Goal: Task Accomplishment & Management: Manage account settings

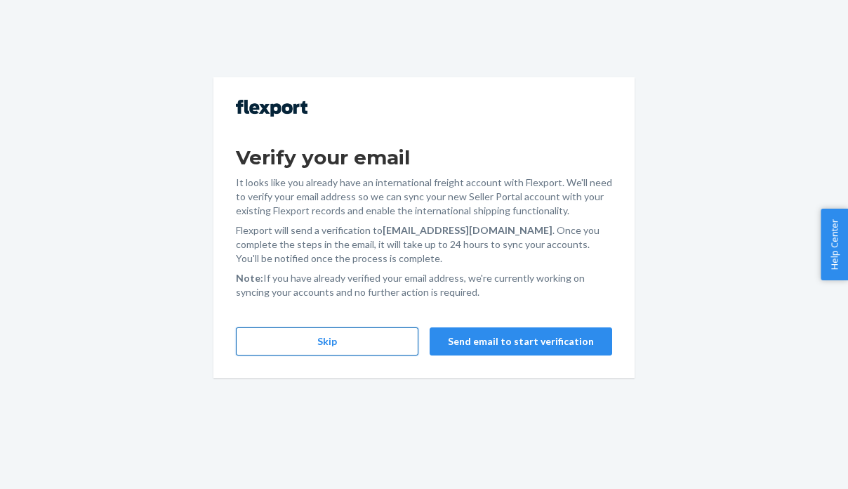
click at [332, 342] on button "Skip" at bounding box center [327, 341] width 183 height 28
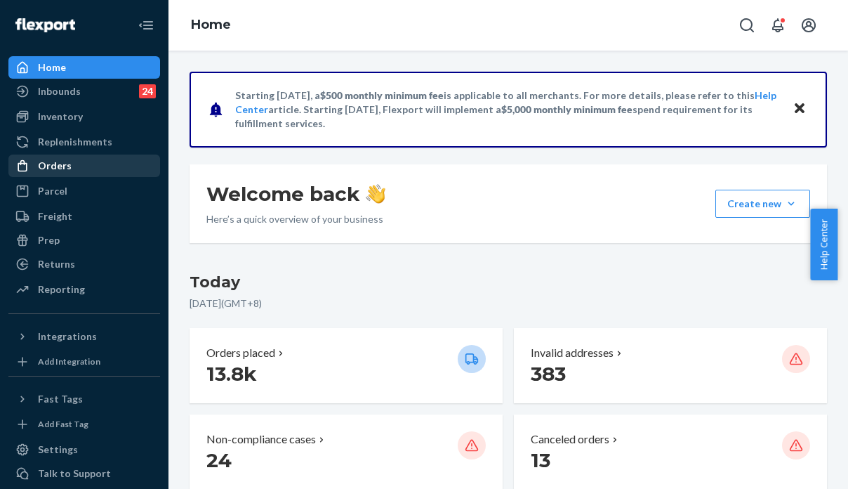
click at [60, 165] on div "Orders" at bounding box center [55, 166] width 34 height 14
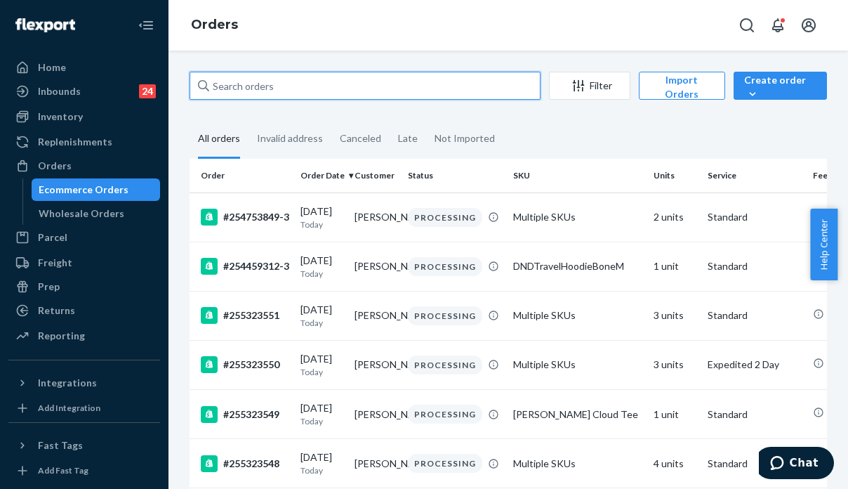
click at [332, 84] on input "text" at bounding box center [365, 86] width 351 height 28
paste input "254862624"
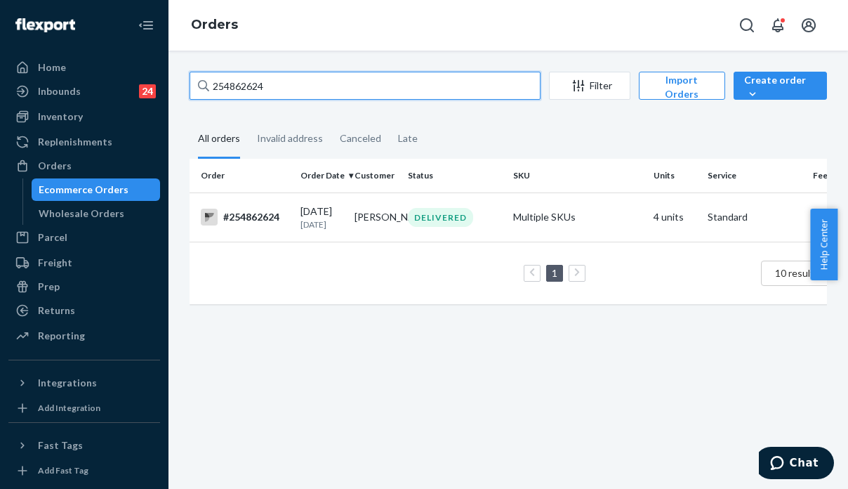
type input "254862624"
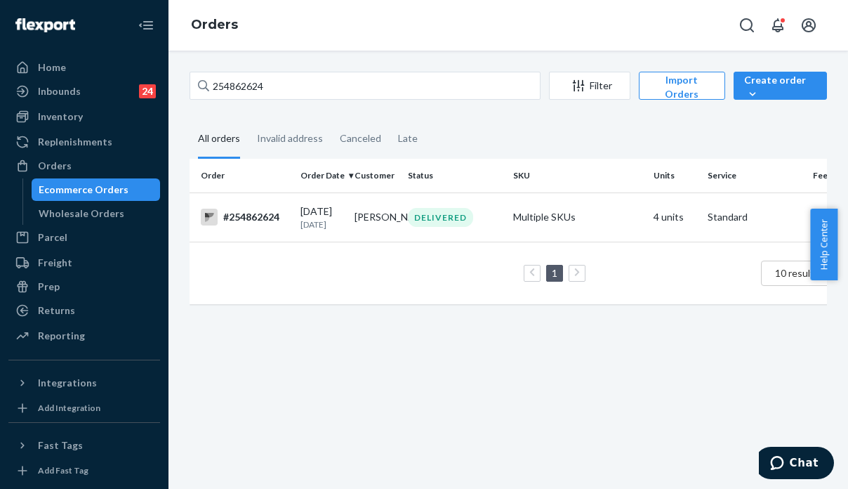
drag, startPoint x: 728, startPoint y: 412, endPoint x: 650, endPoint y: 401, distance: 78.1
click at [728, 412] on div "254862624 Filter Import Orders Create order Ecommerce order Removal order All o…" at bounding box center [509, 270] width 680 height 438
drag, startPoint x: 67, startPoint y: 310, endPoint x: 84, endPoint y: 306, distance: 16.7
click at [67, 310] on div "Returns" at bounding box center [56, 310] width 37 height 14
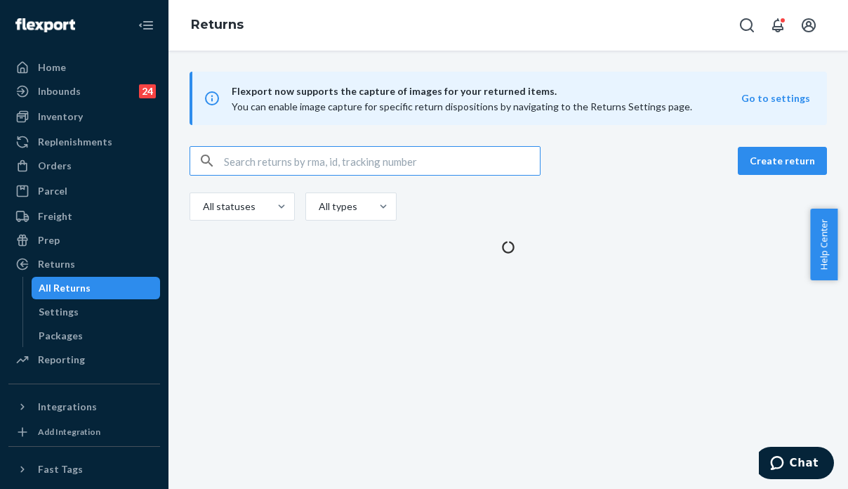
click at [339, 165] on input "text" at bounding box center [382, 161] width 316 height 28
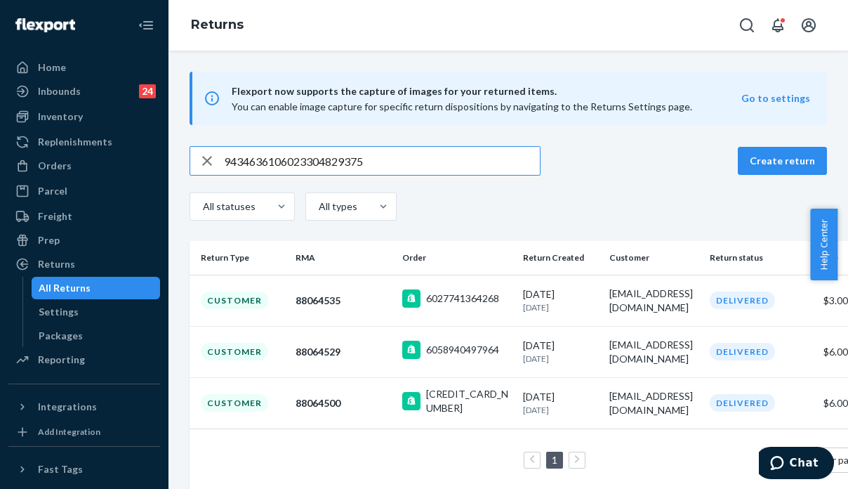
click at [405, 165] on input "9434636106023304829375" at bounding box center [382, 161] width 316 height 28
type input "9434636106023304829375"
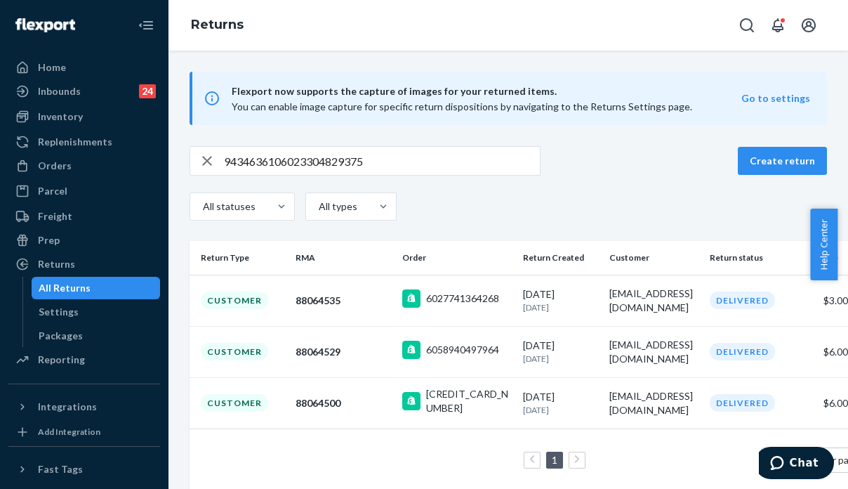
click at [702, 197] on div "All statuses All types" at bounding box center [509, 208] width 638 height 32
click at [664, 315] on td "deacondolly4@gmail.com" at bounding box center [654, 300] width 100 height 51
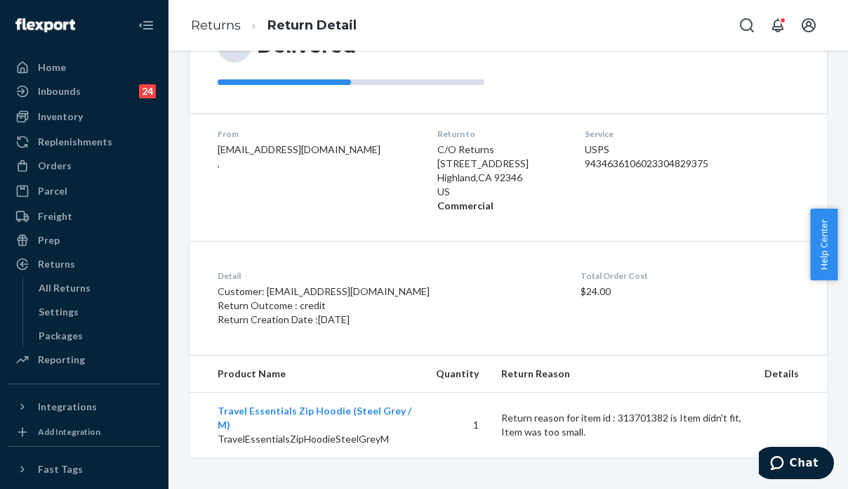
scroll to position [174, 0]
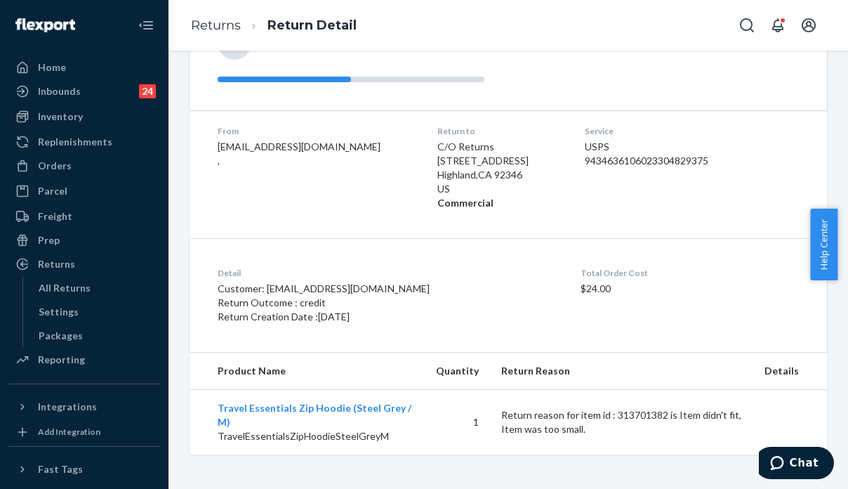
click at [696, 238] on div "Detail Customer: deacondolly4@gmail.com Return Outcome : credit Return Creation…" at bounding box center [509, 295] width 638 height 114
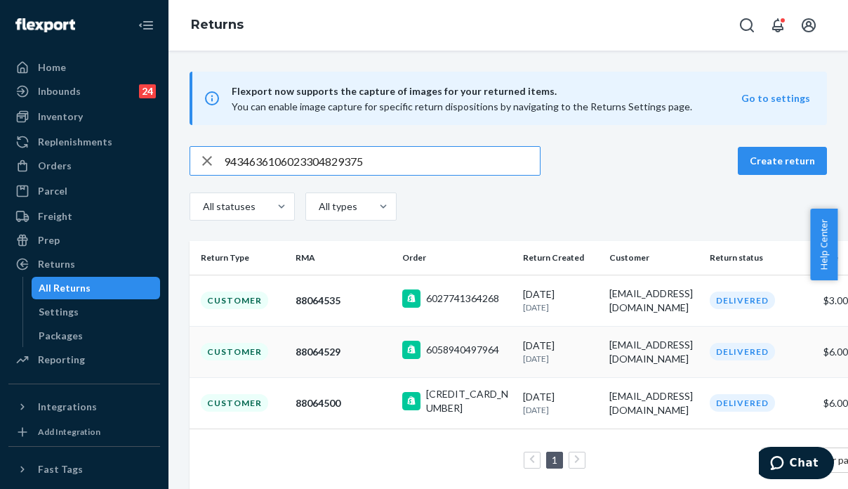
click at [661, 354] on div "flamingoluvah@comcast.net" at bounding box center [654, 352] width 89 height 28
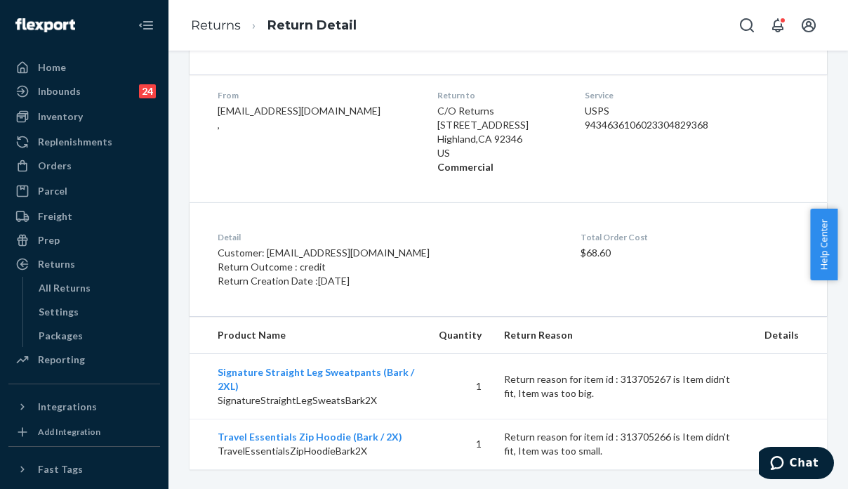
scroll to position [211, 0]
click at [93, 162] on div "Orders" at bounding box center [84, 166] width 149 height 20
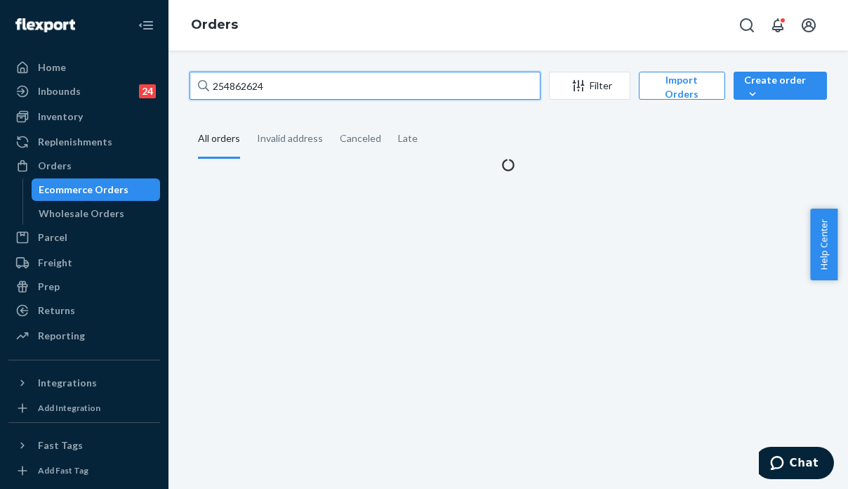
drag, startPoint x: 257, startPoint y: 91, endPoint x: 185, endPoint y: 86, distance: 72.5
click at [185, 86] on div "254862624 Filter Import Orders Create order Ecommerce order Removal order All o…" at bounding box center [508, 122] width 659 height 100
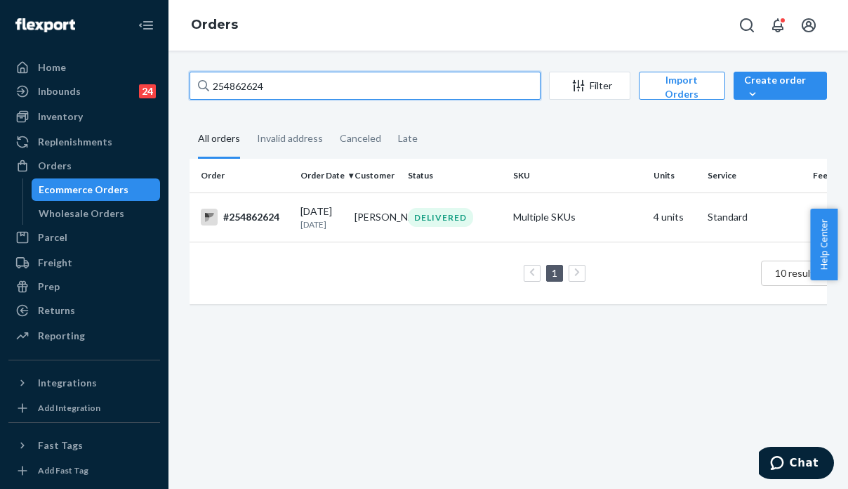
paste input "H1AVCEIOEE"
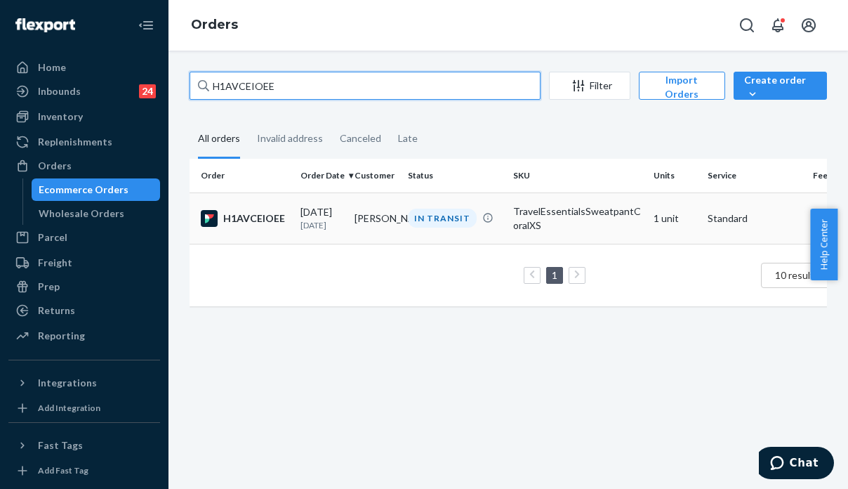
type input "H1AVCEIOEE"
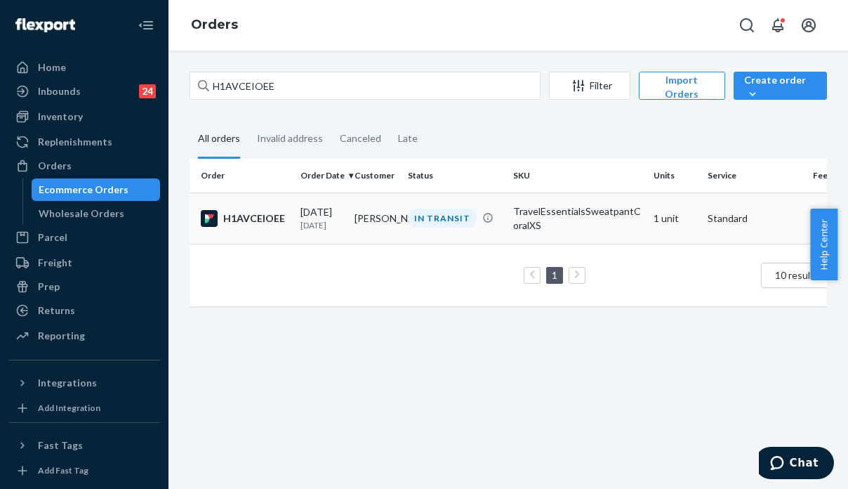
click at [607, 218] on div "TravelEssentialsSweatpantCoralXS" at bounding box center [577, 218] width 129 height 28
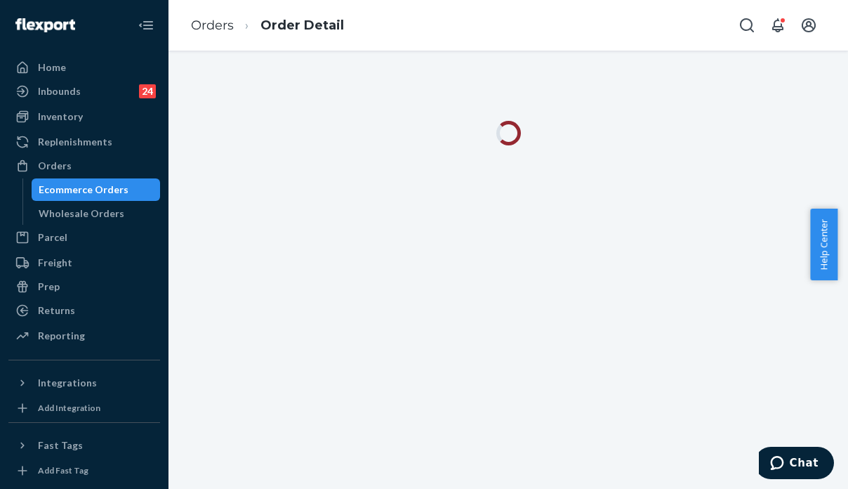
click at [709, 365] on div at bounding box center [509, 270] width 680 height 438
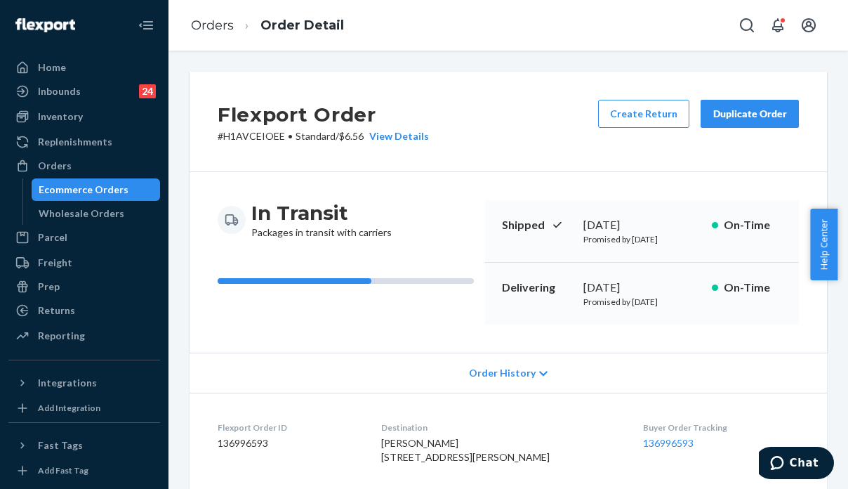
click at [683, 379] on div "Order History" at bounding box center [509, 373] width 638 height 40
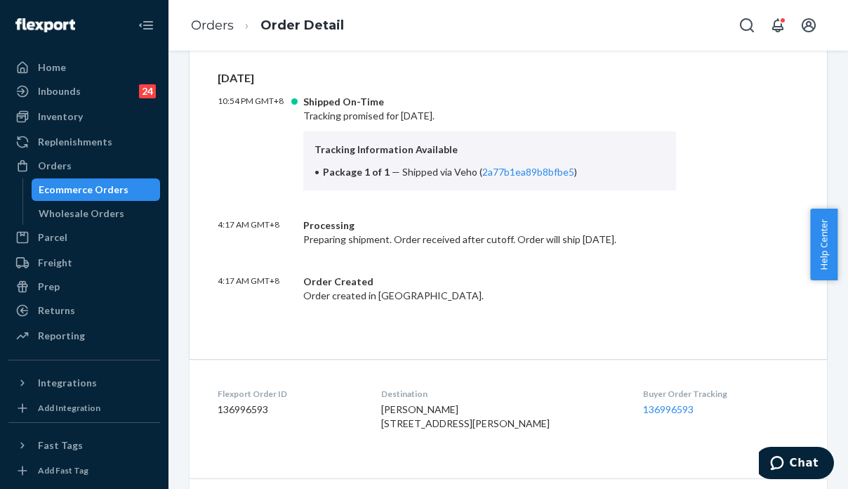
scroll to position [351, 0]
drag, startPoint x: 843, startPoint y: 272, endPoint x: 843, endPoint y: 373, distance: 101.1
click at [843, 373] on body "Home Inbounds 24 Shipping Plans Problems 24 Inventory Products Replenishments O…" at bounding box center [424, 244] width 848 height 489
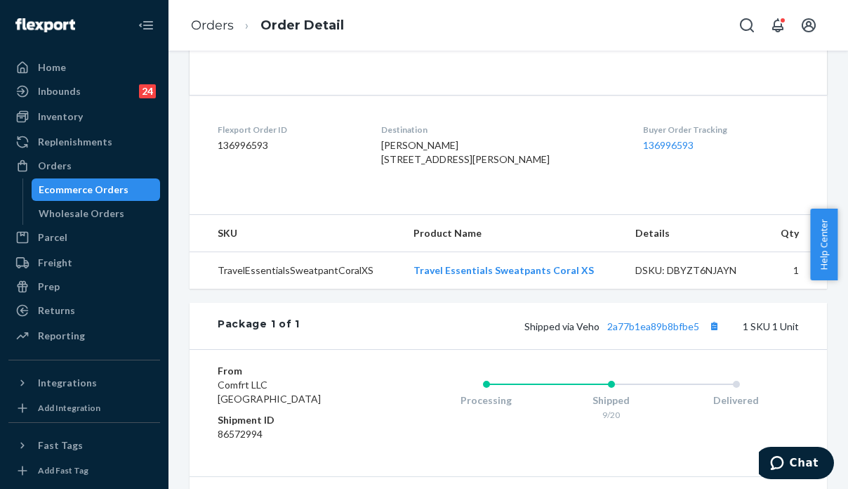
scroll to position [656, 0]
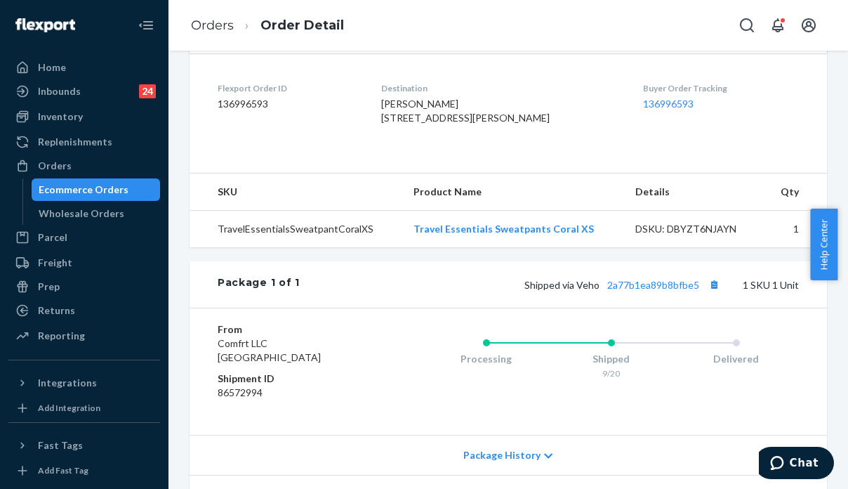
click at [398, 308] on div "Package 1 of 1 Shipped via Veho 2a77b1ea89b8bfbe5 1 SKU 1 Unit" at bounding box center [509, 284] width 638 height 46
click at [580, 291] on span "Shipped via Veho 2a77b1ea89b8bfbe5" at bounding box center [624, 285] width 199 height 12
copy span "Veho"
click at [708, 369] on div "Delivered" at bounding box center [736, 356] width 125 height 56
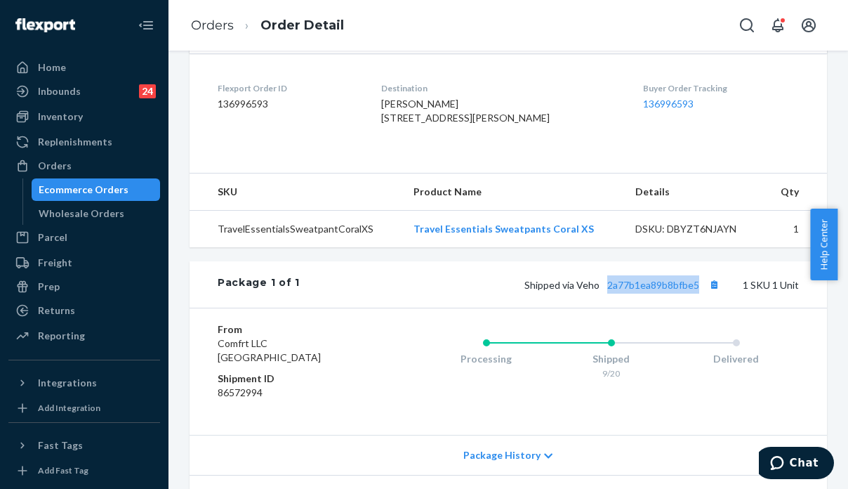
drag, startPoint x: 692, startPoint y: 327, endPoint x: 598, endPoint y: 329, distance: 93.5
click at [598, 291] on span "Shipped via Veho 2a77b1ea89b8bfbe5" at bounding box center [624, 285] width 199 height 12
copy link "2a77b1ea89b8bfbe5"
drag, startPoint x: 82, startPoint y: 119, endPoint x: 84, endPoint y: 112, distance: 7.9
click at [82, 119] on div "Inventory" at bounding box center [84, 117] width 149 height 20
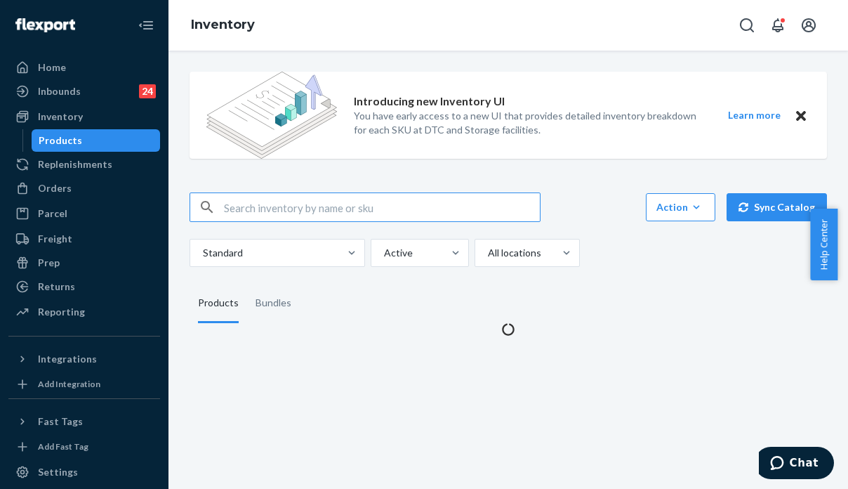
click at [320, 207] on input "text" at bounding box center [382, 207] width 316 height 28
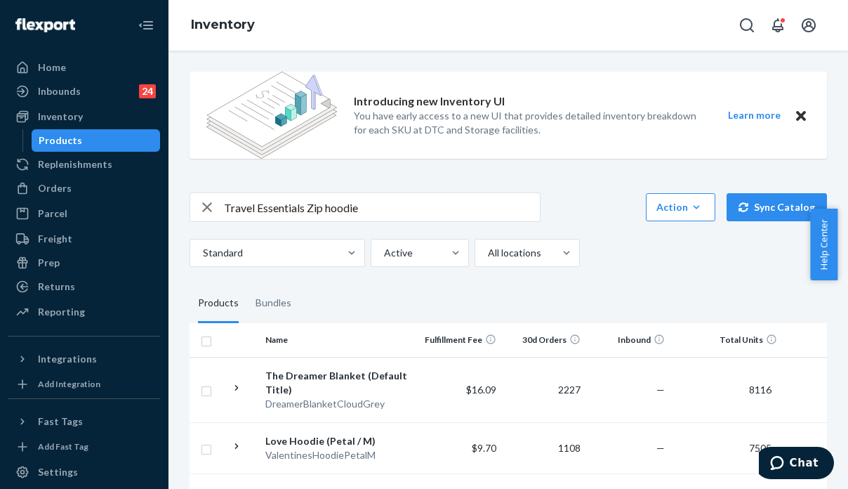
drag, startPoint x: 695, startPoint y: 284, endPoint x: 582, endPoint y: 238, distance: 121.9
click at [371, 209] on input "Travel Essentials Zip hoodie" at bounding box center [382, 207] width 316 height 28
type input "Travel Essentials Zip hoodie latte"
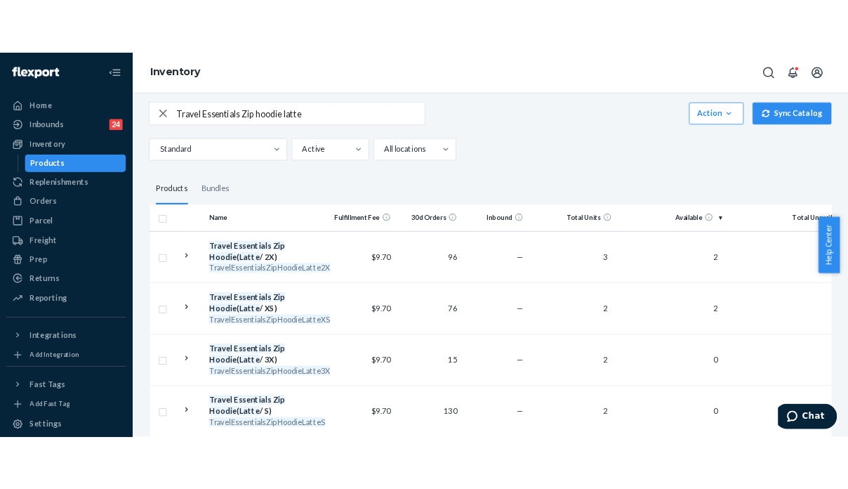
scroll to position [128, 0]
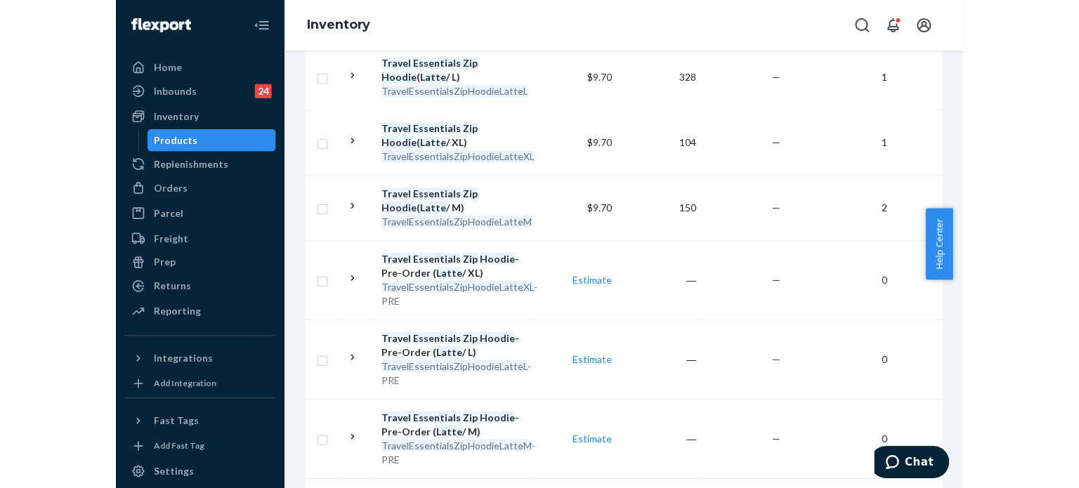
scroll to position [579, 0]
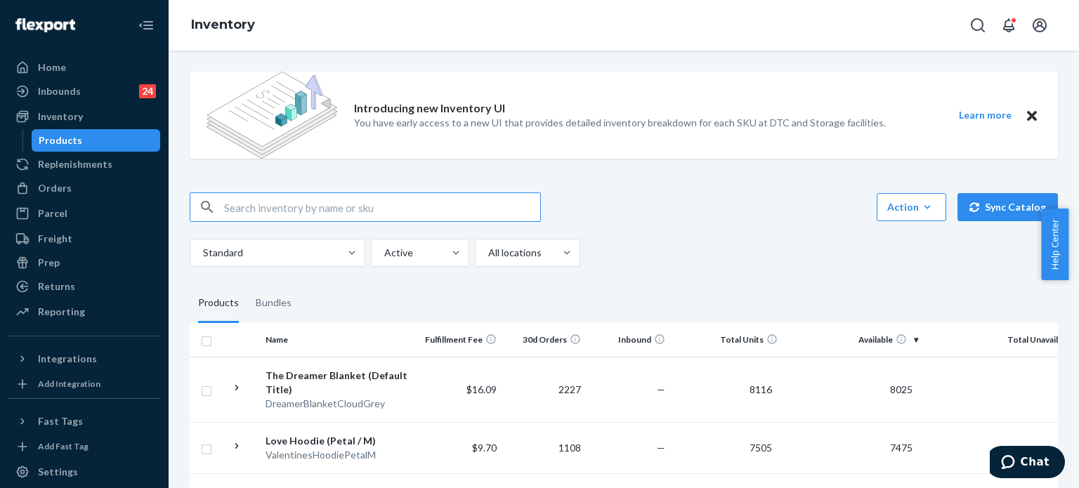
click at [323, 208] on input "text" at bounding box center [382, 207] width 316 height 28
type input "r"
type input "Travel Essentials Zip Hoodie LAtte"
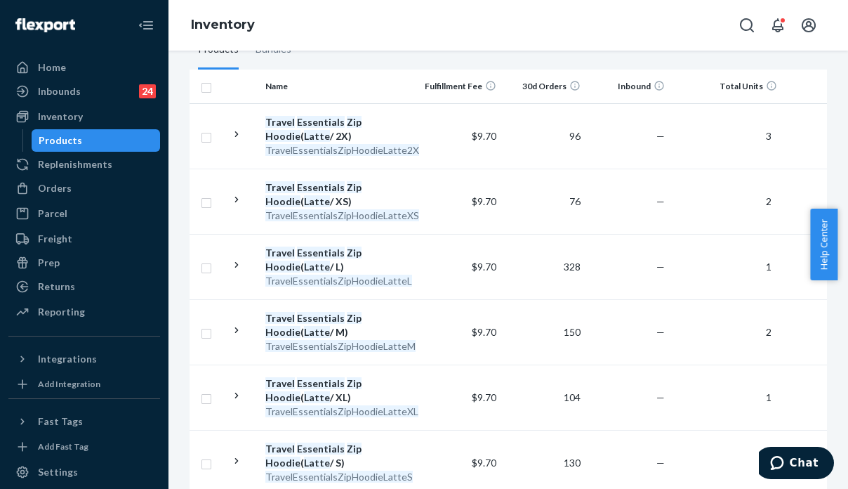
scroll to position [256, 0]
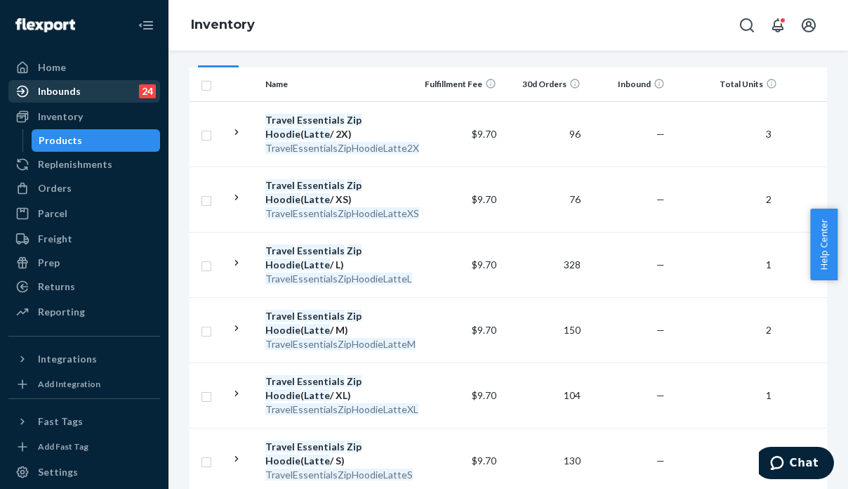
drag, startPoint x: 76, startPoint y: 190, endPoint x: 76, endPoint y: 102, distance: 87.8
click at [76, 190] on div "Orders" at bounding box center [84, 188] width 149 height 20
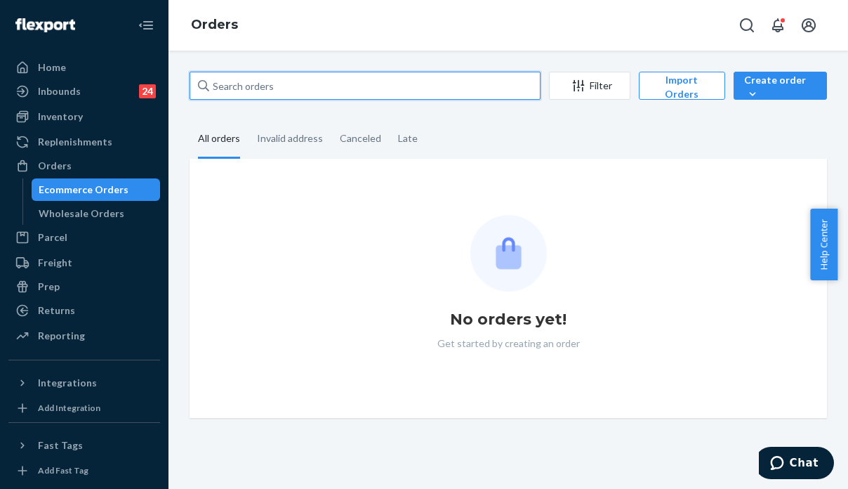
drag, startPoint x: 298, startPoint y: 95, endPoint x: 234, endPoint y: 92, distance: 64.0
click at [234, 92] on input "text" at bounding box center [365, 86] width 351 height 28
paste input "255219853"
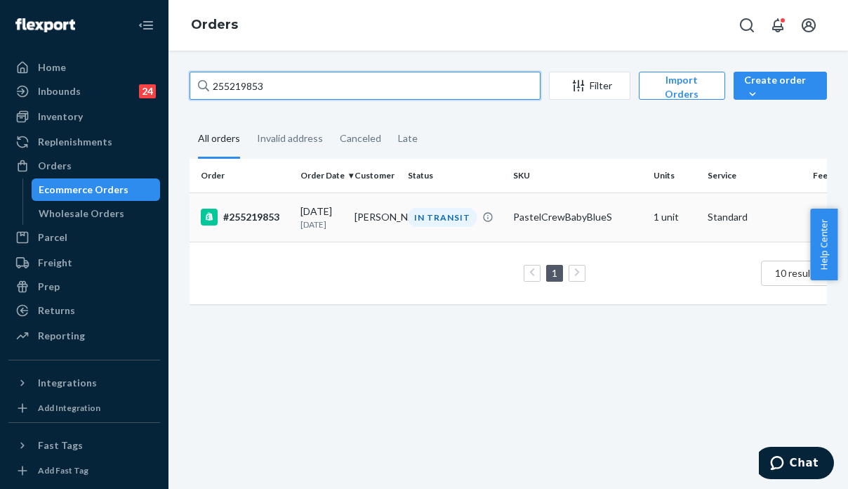
type input "255219853"
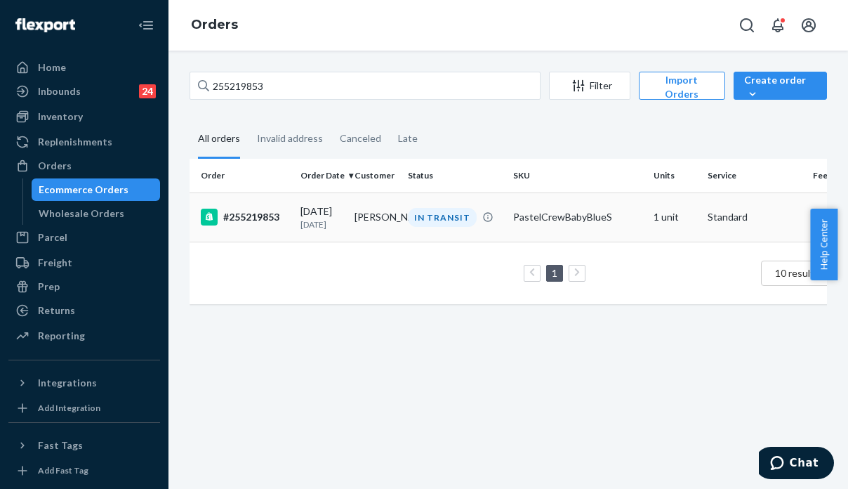
click at [624, 233] on td "PastelCrewBabyBlueS" at bounding box center [578, 216] width 140 height 49
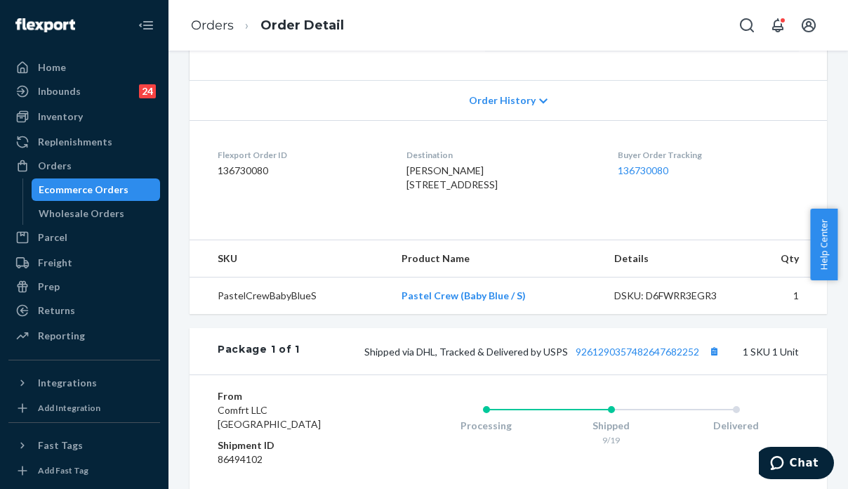
scroll to position [281, 0]
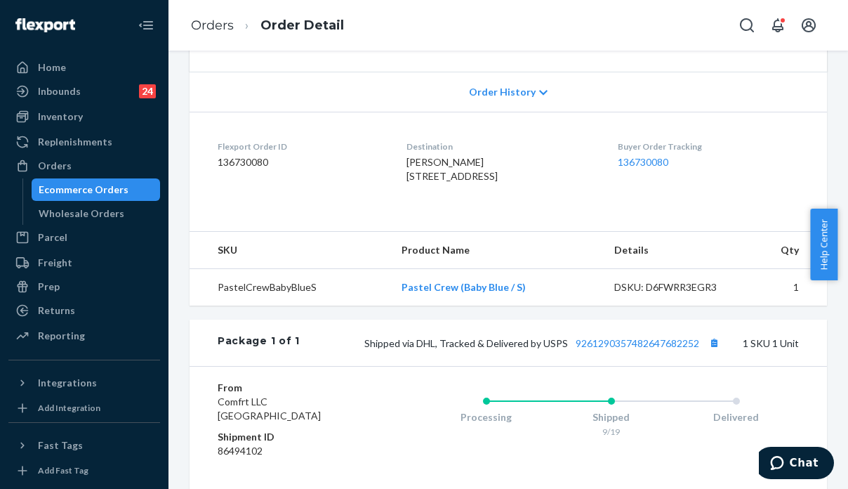
click at [689, 217] on dl "Flexport Order ID 136730080 Destination [PERSON_NAME] [STREET_ADDRESS] US Buyer…" at bounding box center [509, 164] width 638 height 105
click at [419, 349] on span "Shipped via DHL, Tracked & Delivered by USPS 9261290357482647682252" at bounding box center [544, 343] width 359 height 12
copy span "DHL"
drag, startPoint x: 704, startPoint y: 258, endPoint x: 680, endPoint y: 310, distance: 57.8
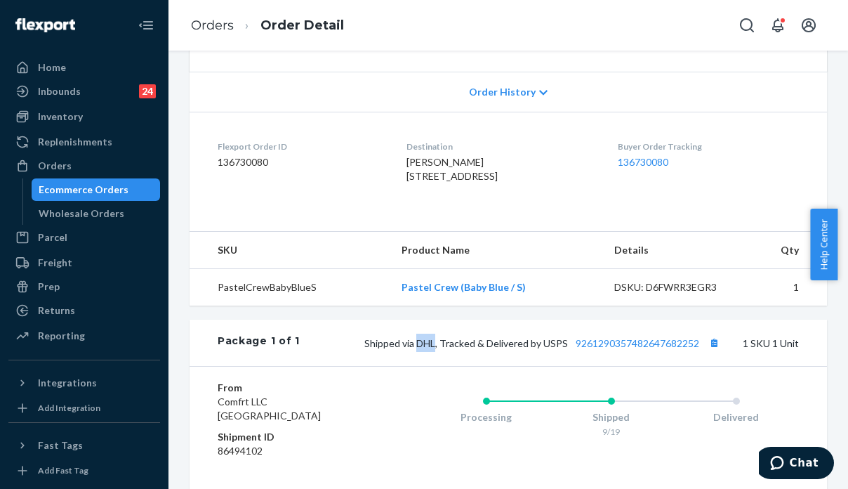
click at [704, 217] on dl "Flexport Order ID 136730080 Destination [PERSON_NAME] [STREET_ADDRESS] US Buyer…" at bounding box center [509, 164] width 638 height 105
drag, startPoint x: 695, startPoint y: 398, endPoint x: 565, endPoint y: 404, distance: 130.1
click at [565, 366] on div "Package 1 of 1 Shipped via DHL, Tracked & Delivered by USPS 9261290357482647682…" at bounding box center [509, 343] width 638 height 46
copy link "9261290357482647682252"
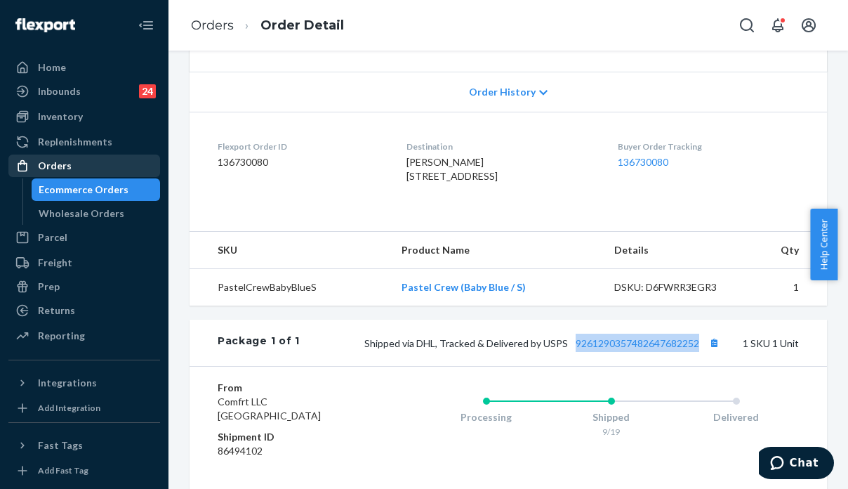
click at [58, 164] on div "Orders" at bounding box center [55, 166] width 34 height 14
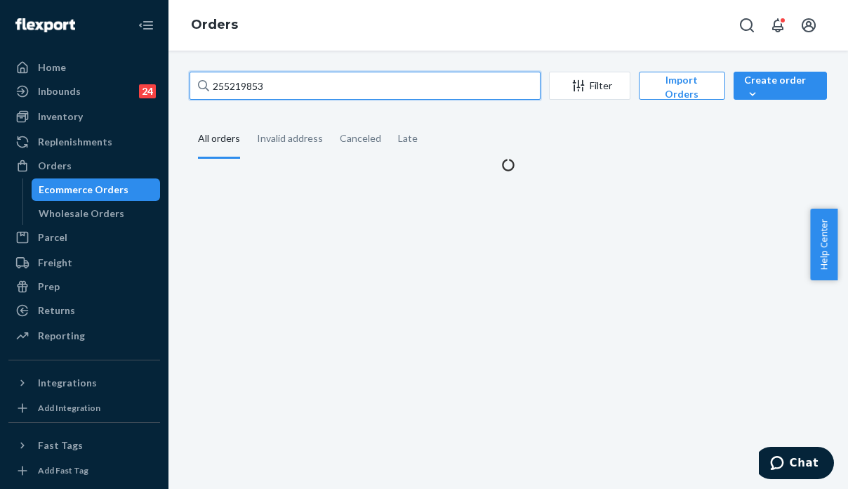
drag, startPoint x: 295, startPoint y: 74, endPoint x: 167, endPoint y: 81, distance: 128.0
click at [167, 81] on div "Home Inbounds 24 Shipping Plans Problems 24 Inventory Products Replenishments O…" at bounding box center [424, 244] width 848 height 489
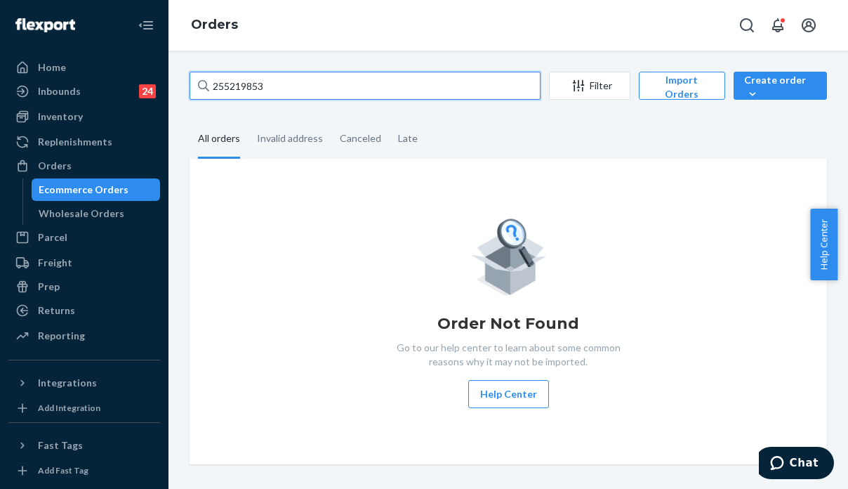
paste input "4241218"
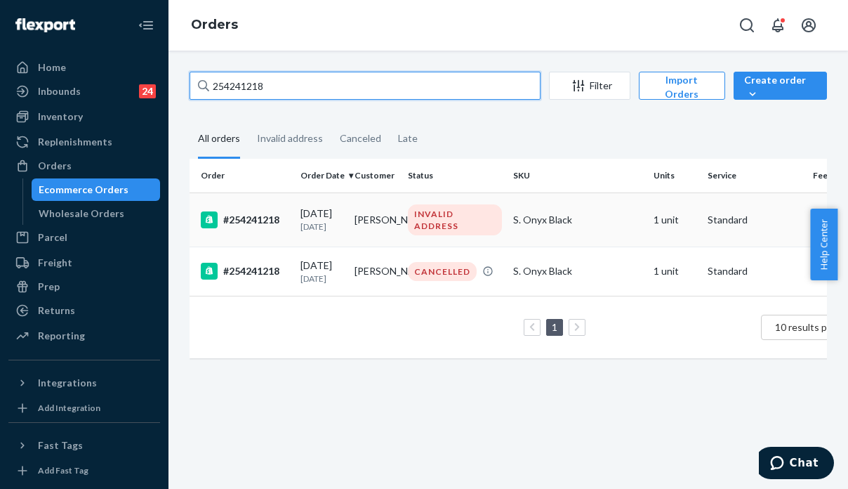
type input "254241218"
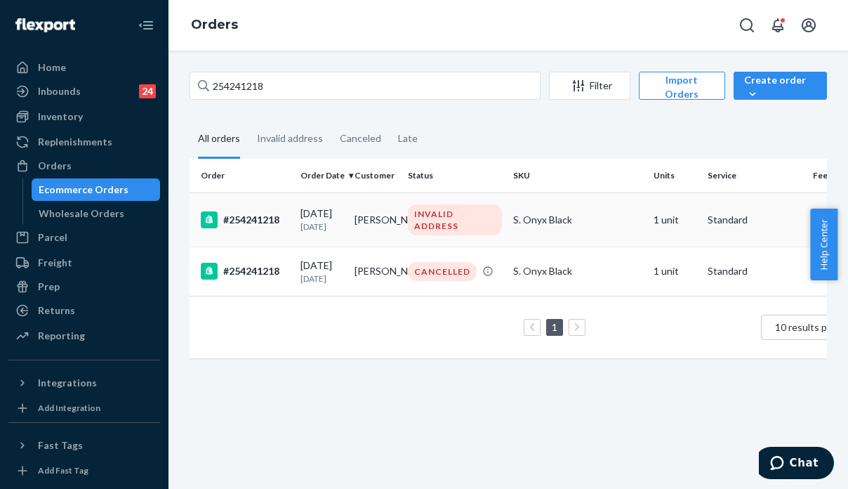
click at [615, 222] on div "S. Onyx Black" at bounding box center [577, 220] width 129 height 14
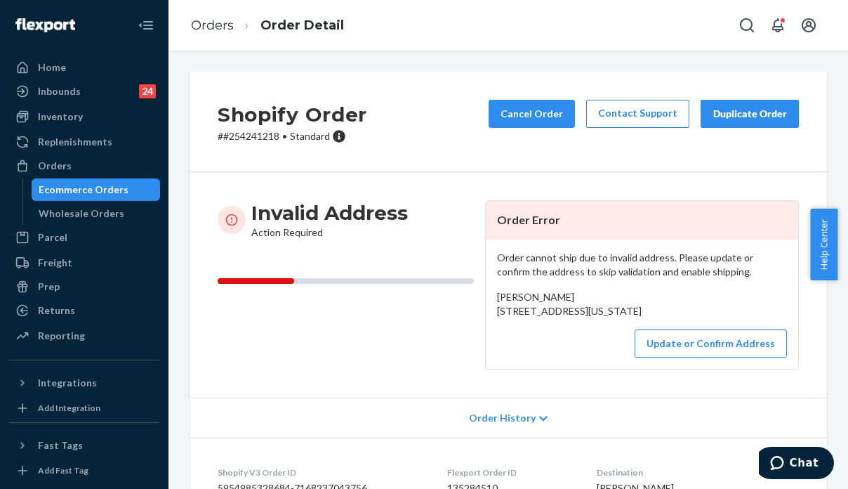
click at [747, 317] on div "[PERSON_NAME] [STREET_ADDRESS][US_STATE]" at bounding box center [642, 304] width 290 height 28
click at [96, 168] on div "Orders" at bounding box center [84, 166] width 149 height 20
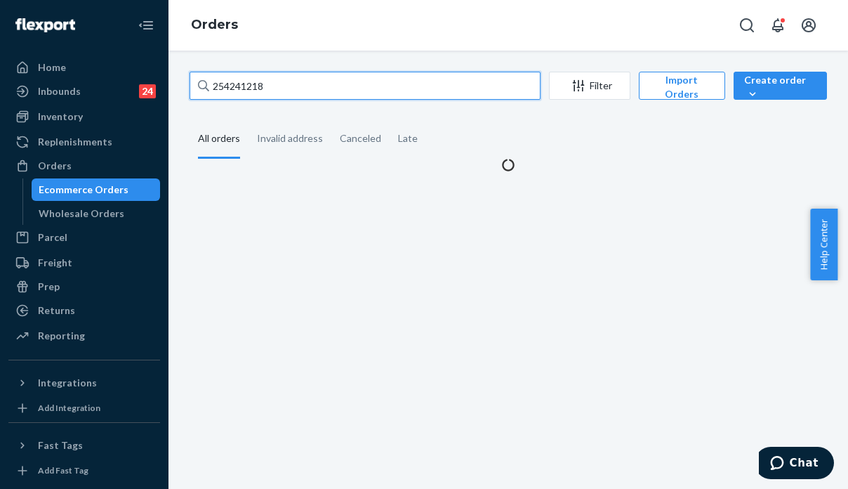
drag, startPoint x: 262, startPoint y: 88, endPoint x: 192, endPoint y: 89, distance: 70.2
click at [192, 89] on input "254241218" at bounding box center [365, 86] width 351 height 28
paste input "[PERSON_NAME]"
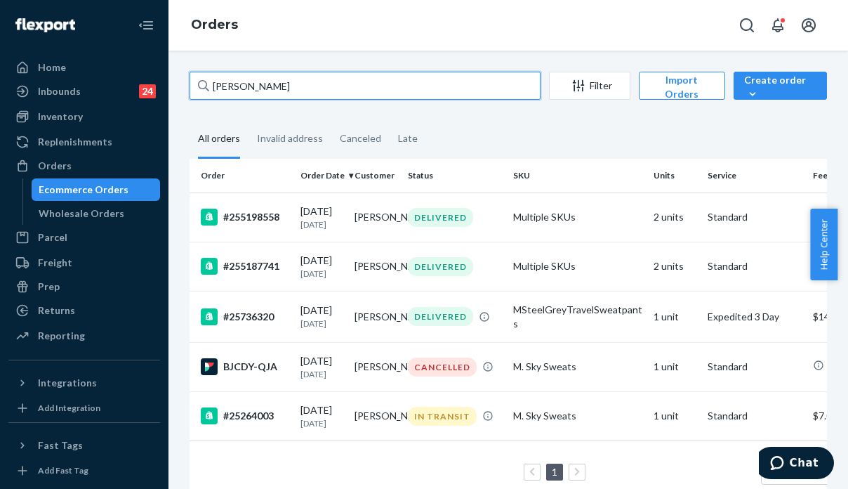
type input "[PERSON_NAME]"
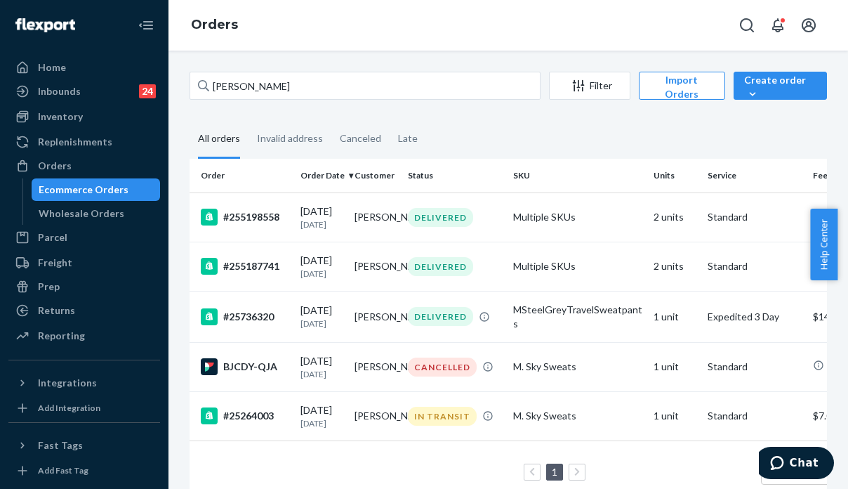
click at [709, 134] on fieldset "All orders Invalid address Canceled Late" at bounding box center [509, 139] width 638 height 39
click at [435, 231] on td "DELIVERED" at bounding box center [454, 216] width 105 height 49
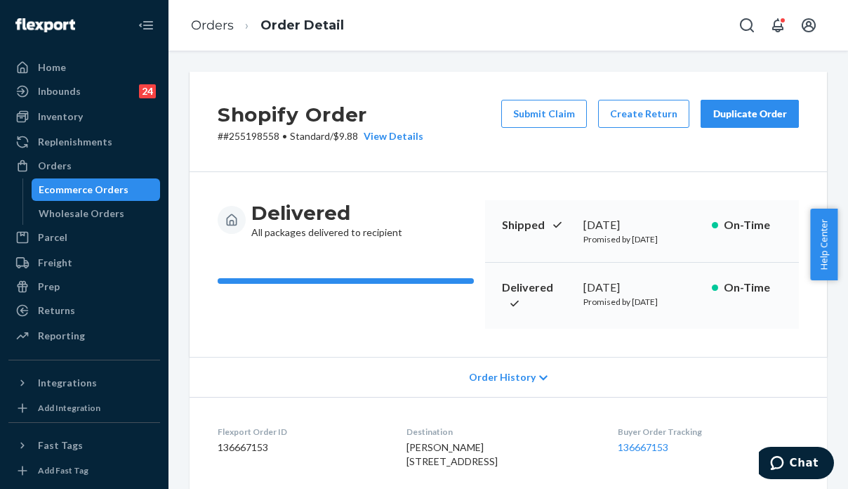
click at [775, 113] on div "Duplicate Order" at bounding box center [750, 114] width 74 height 14
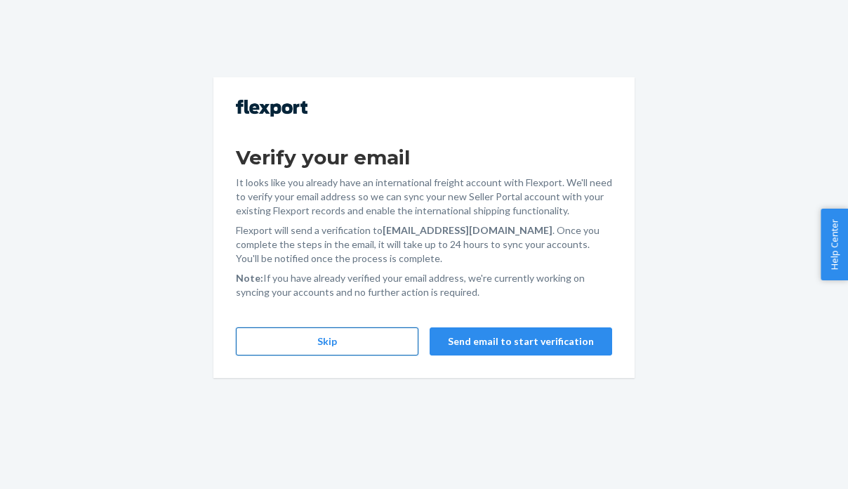
click at [310, 348] on button "Skip" at bounding box center [327, 341] width 183 height 28
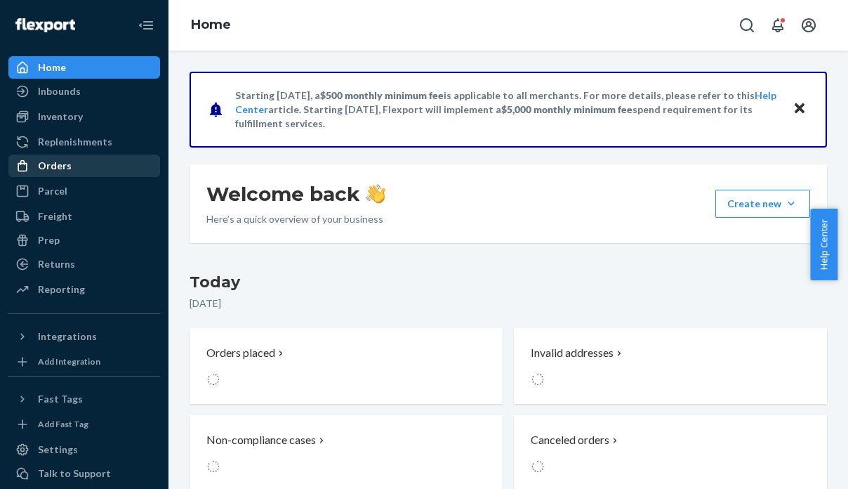
click at [68, 161] on div "Orders" at bounding box center [55, 166] width 34 height 14
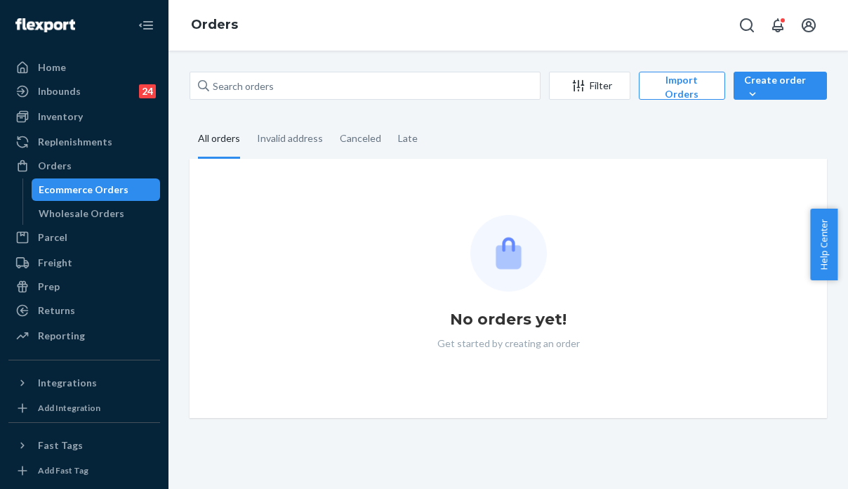
drag, startPoint x: 267, startPoint y: 40, endPoint x: 273, endPoint y: 81, distance: 41.8
click at [267, 48] on div "Orders" at bounding box center [509, 25] width 680 height 51
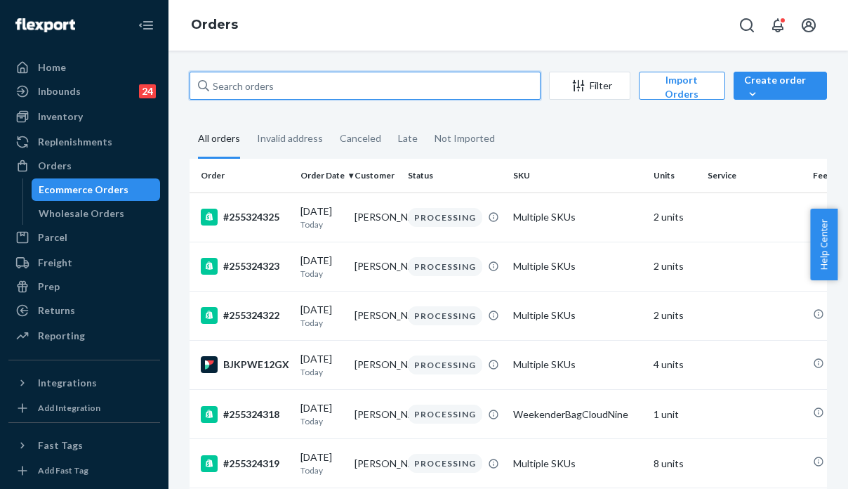
click at [273, 86] on input "text" at bounding box center [365, 86] width 351 height 28
paste input "254865587"
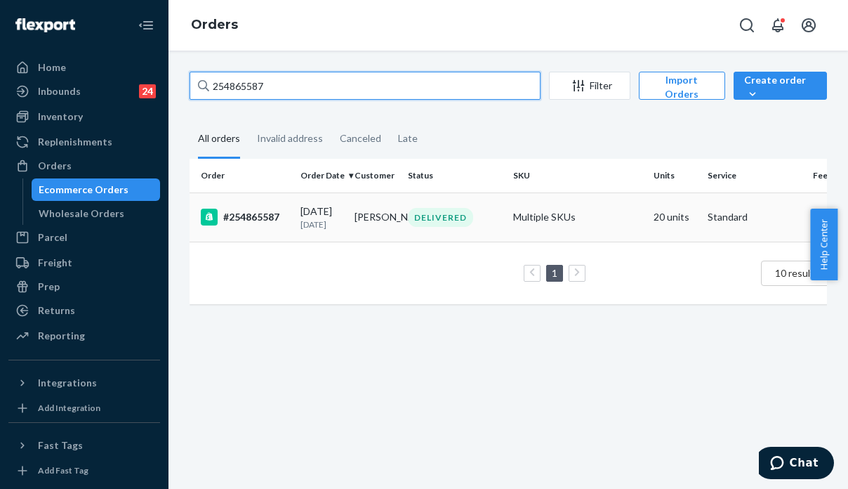
type input "254865587"
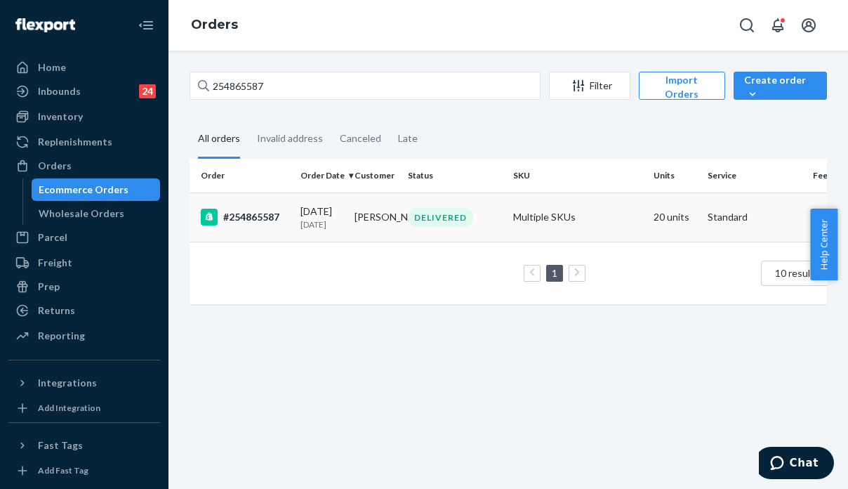
click at [585, 229] on td "Multiple SKUs" at bounding box center [578, 216] width 140 height 49
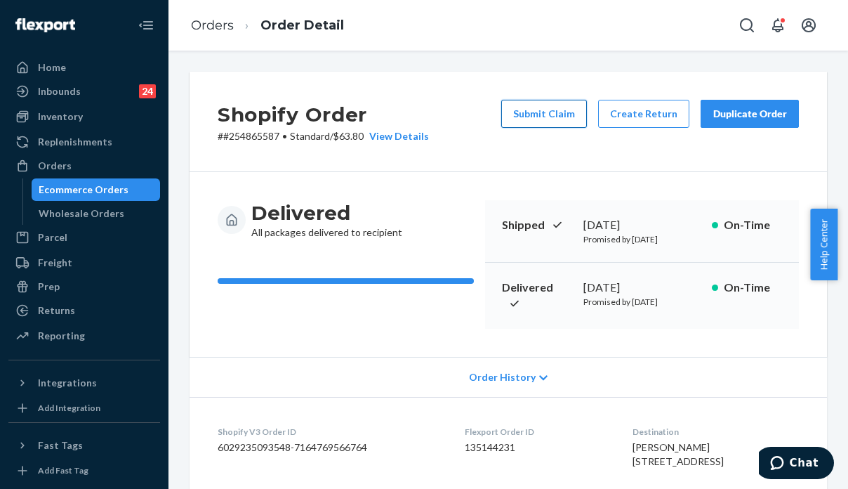
click at [541, 104] on button "Submit Claim" at bounding box center [544, 114] width 86 height 28
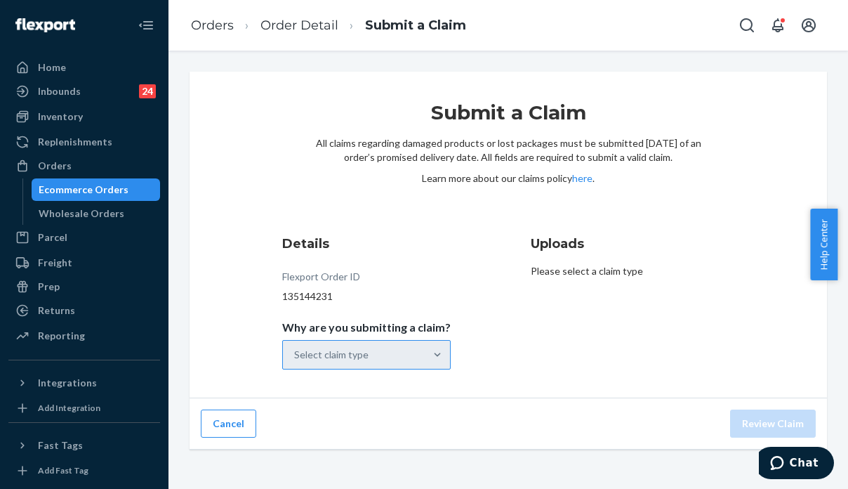
click at [407, 345] on div "Select claim type" at bounding box center [366, 354] width 169 height 29
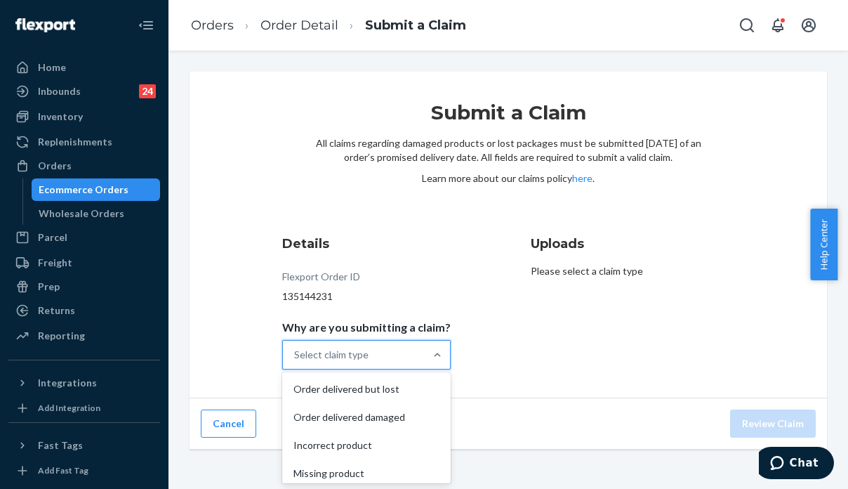
click at [400, 360] on div "Select claim type" at bounding box center [354, 355] width 142 height 28
click at [296, 360] on input "Why are you submitting a claim? option Order delivered but lost focused, 1 of 4…" at bounding box center [294, 355] width 1 height 14
click at [393, 388] on div "Order delivered but lost" at bounding box center [366, 389] width 163 height 28
click at [296, 362] on input "Why are you submitting a claim? option Order delivered but lost focused, 0 of 4…" at bounding box center [294, 355] width 1 height 14
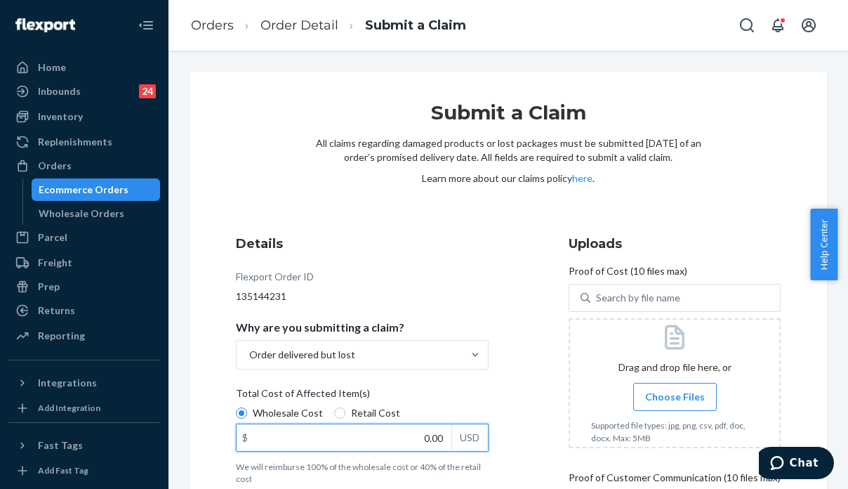
click at [341, 442] on input "0.00" at bounding box center [344, 437] width 215 height 27
type input "758.00"
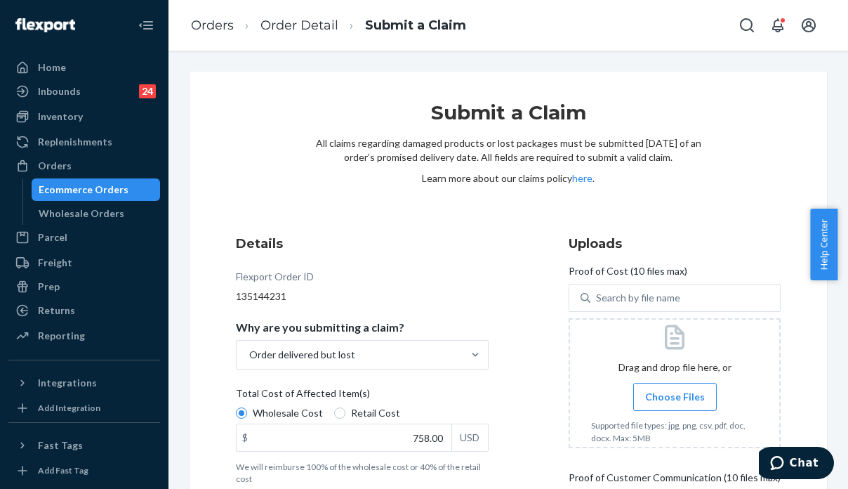
drag, startPoint x: 508, startPoint y: 298, endPoint x: 501, endPoint y: 291, distance: 9.4
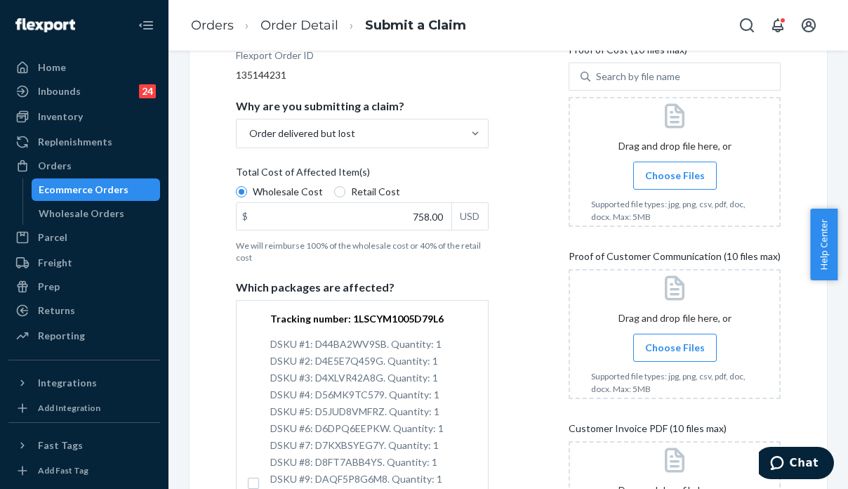
scroll to position [281, 0]
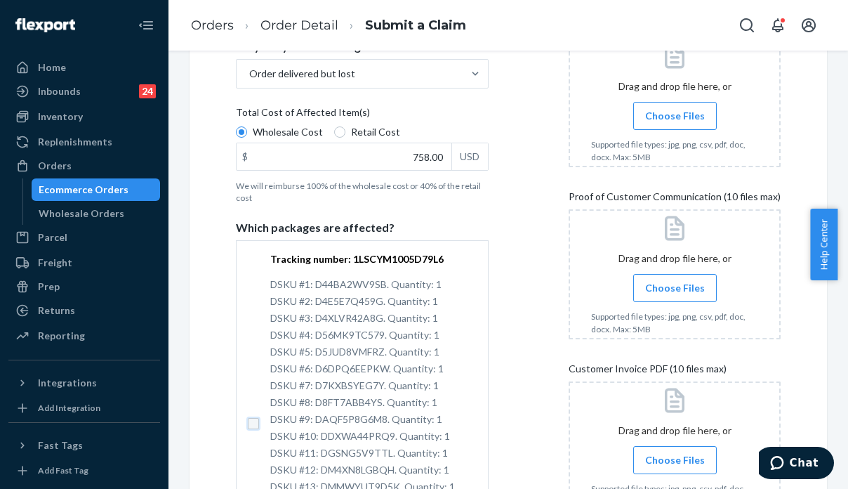
click at [248, 424] on input "Tracking number: 1LSCYM1005D79L6 DSKU #1: D44BA2WV9SB. Quantity: 1 DSKU #2: D4E…" at bounding box center [253, 423] width 11 height 11
checkbox input "true"
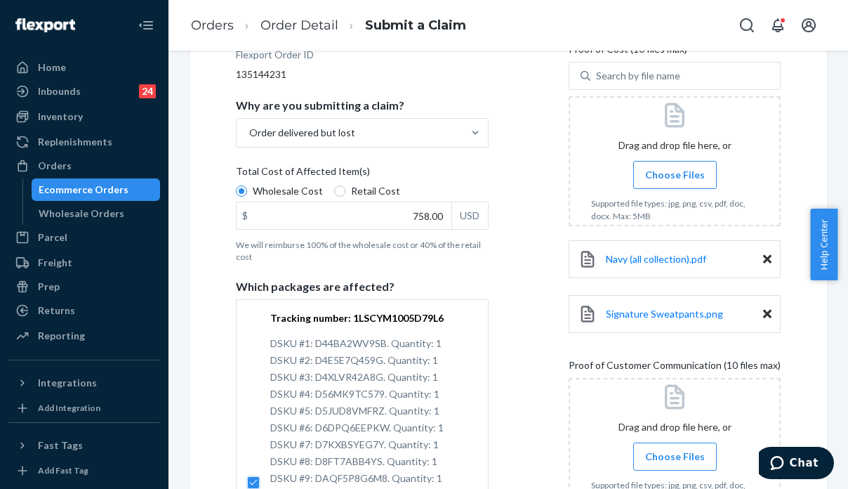
scroll to position [230, 0]
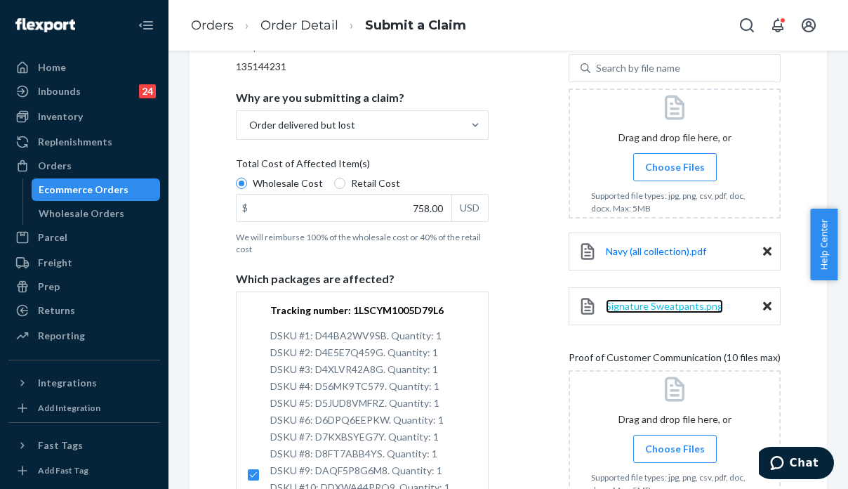
click at [643, 304] on span "Signature Sweatpants.png" at bounding box center [664, 306] width 117 height 12
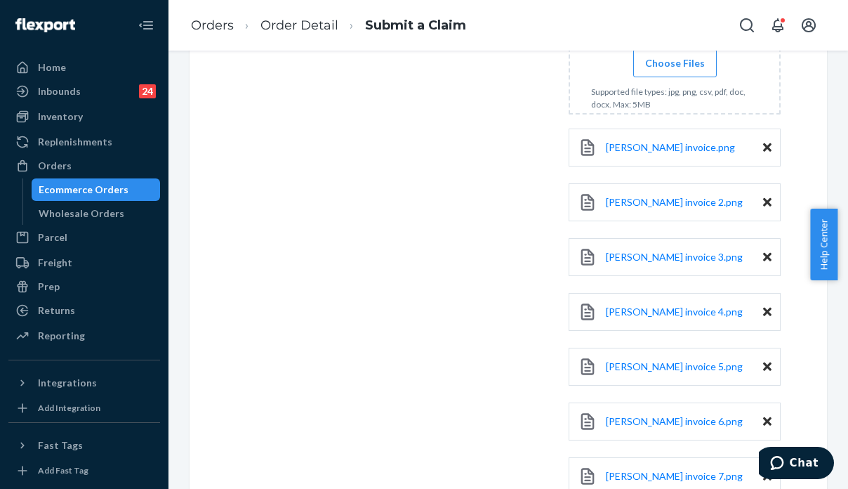
scroll to position [1254, 0]
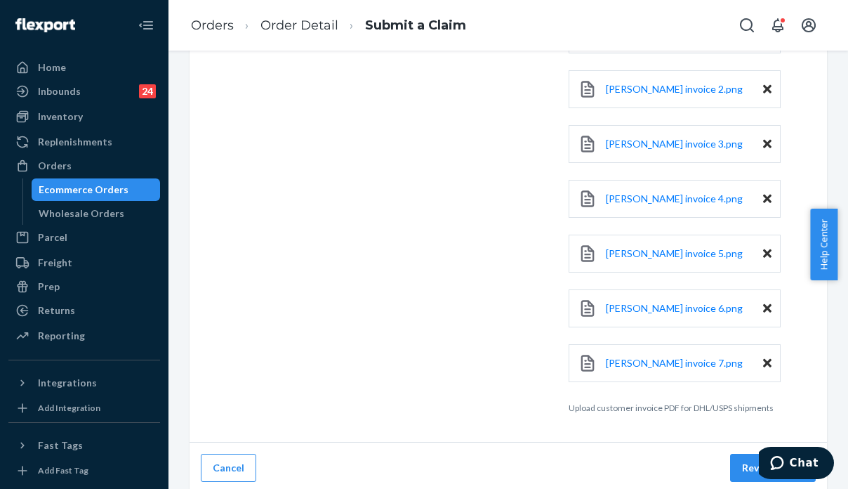
drag, startPoint x: 841, startPoint y: 143, endPoint x: 4, endPoint y: 26, distance: 844.6
click at [730, 462] on button "Review Claim" at bounding box center [773, 468] width 86 height 28
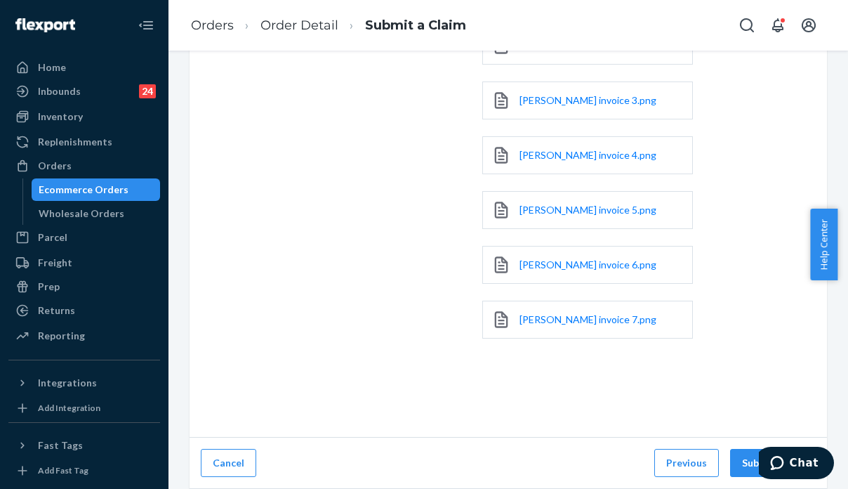
scroll to position [799, 0]
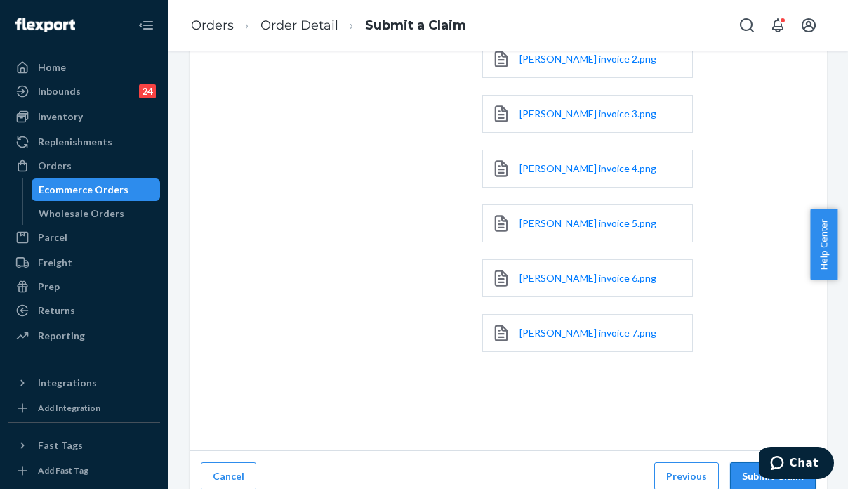
click at [749, 462] on button "Submit Claim" at bounding box center [773, 476] width 86 height 28
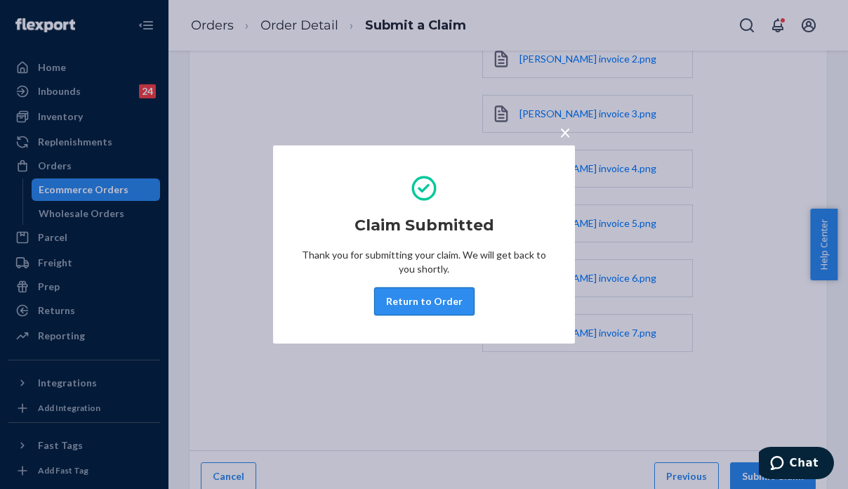
click at [428, 295] on button "Return to Order" at bounding box center [424, 301] width 100 height 28
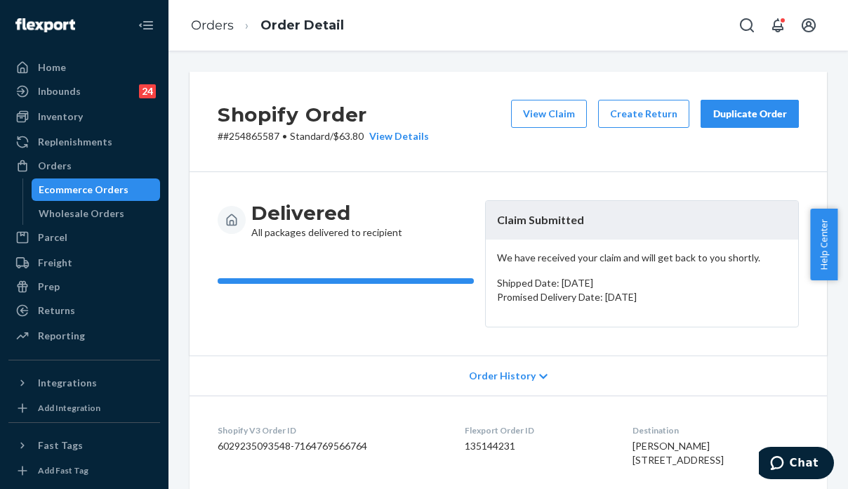
click at [735, 349] on div "Delivered All packages delivered to recipient Claim Submitted We have received …" at bounding box center [509, 263] width 638 height 183
click at [245, 140] on p "# #254865587 • Standard / $63.80 View Details" at bounding box center [323, 136] width 211 height 14
copy p "254865587"
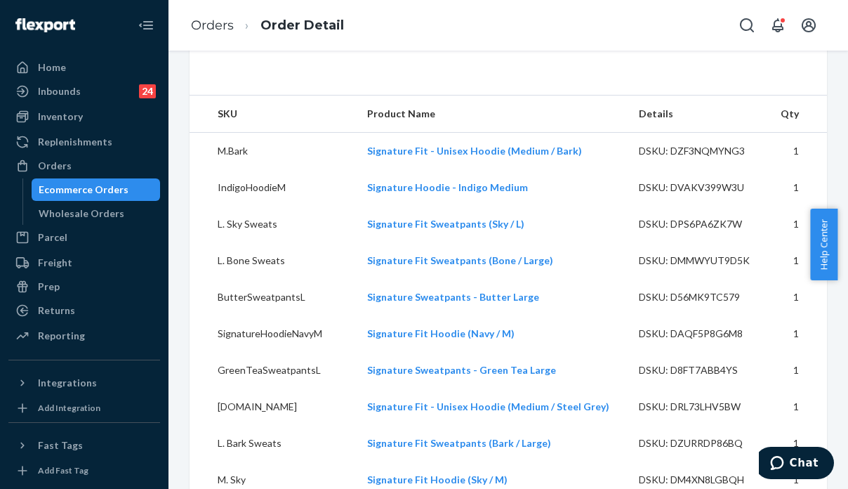
scroll to position [475, 0]
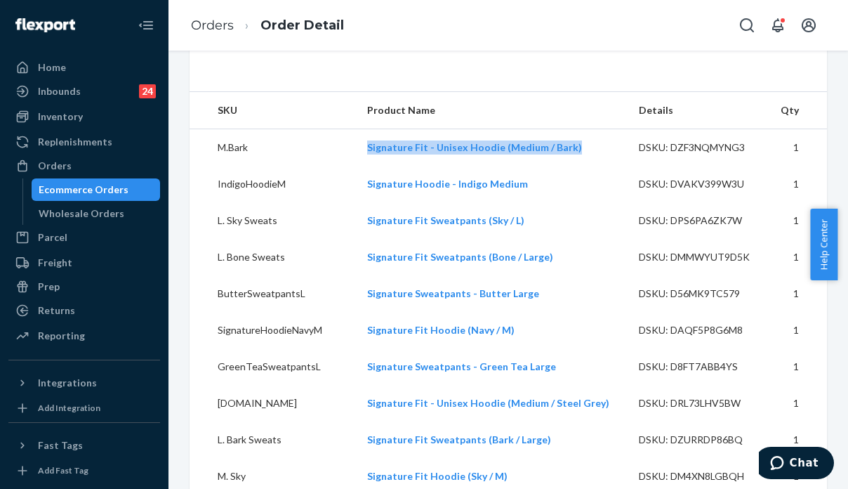
drag, startPoint x: 582, startPoint y: 171, endPoint x: 329, endPoint y: 180, distance: 253.0
click at [329, 166] on tr "M.Bark Signature Fit - Unisex Hoodie (Medium / Bark) DSKU: DZF3NQMYNG3 1" at bounding box center [509, 147] width 638 height 37
copy tr "Signature Fit - Unisex Hoodie (Medium / Bark)"
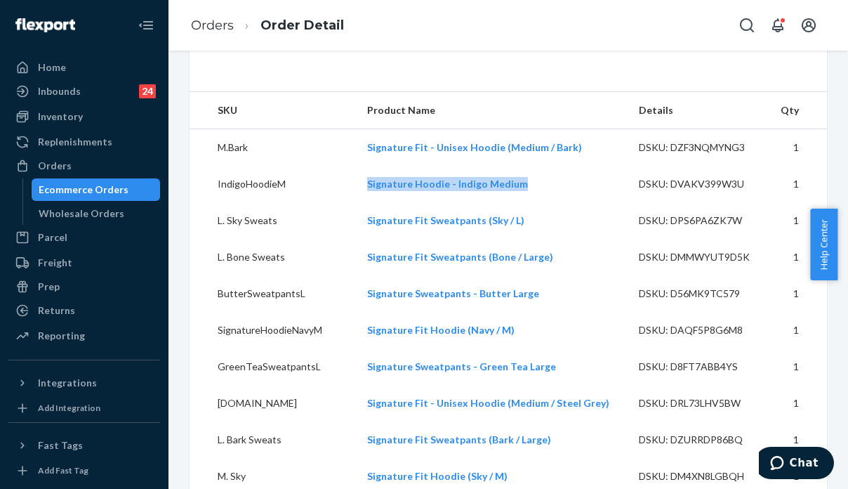
drag, startPoint x: 548, startPoint y: 209, endPoint x: 335, endPoint y: 209, distance: 212.8
click at [335, 202] on tr "IndigoHoodieM Signature Hoodie - Indigo Medium DSKU: DVAKV399W3U 1" at bounding box center [509, 184] width 638 height 37
copy tr "Signature Hoodie - Indigo Medium"
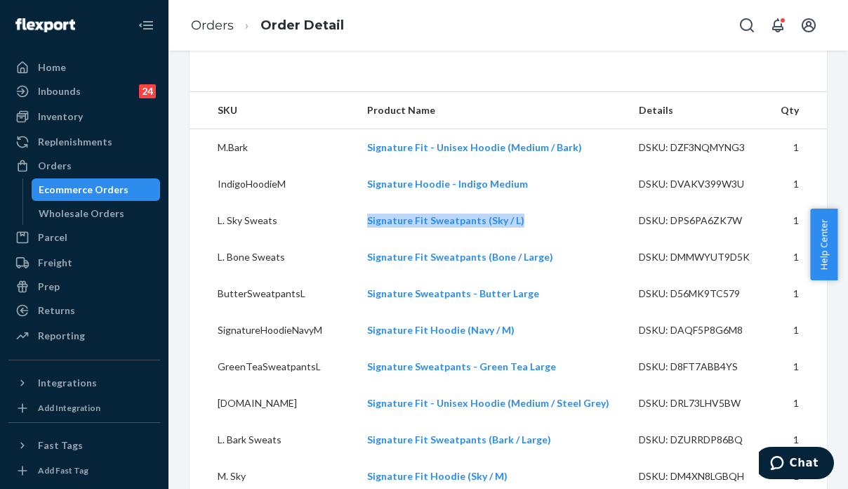
drag, startPoint x: 483, startPoint y: 245, endPoint x: 346, endPoint y: 247, distance: 136.3
click at [346, 239] on tr "L. Sky Sweats Signature Fit Sweatpants (Sky / L) DSKU: DPS6PA6ZK7W 1" at bounding box center [509, 220] width 638 height 37
copy tr "Signature Fit Sweatpants (Sky / L)"
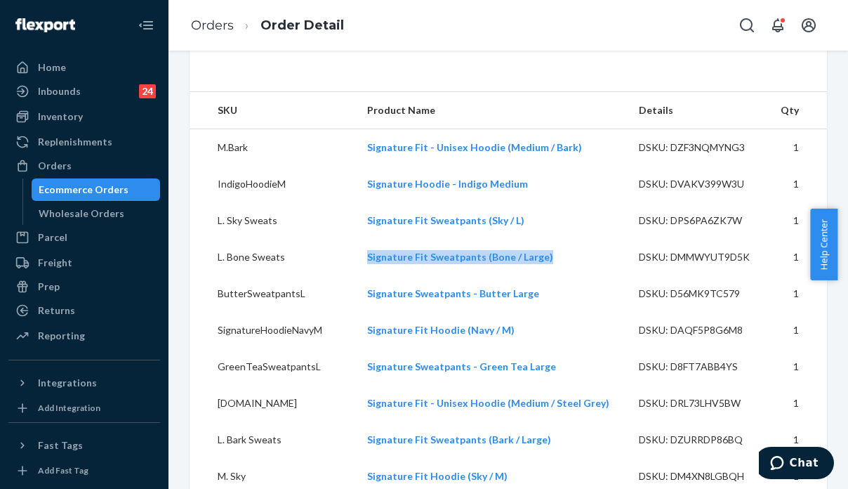
drag, startPoint x: 562, startPoint y: 280, endPoint x: 359, endPoint y: 292, distance: 203.3
click at [359, 275] on td "Signature Fit Sweatpants (Bone / Large)" at bounding box center [492, 257] width 272 height 37
copy link "Signature Fit Sweatpants (Bone / Large)"
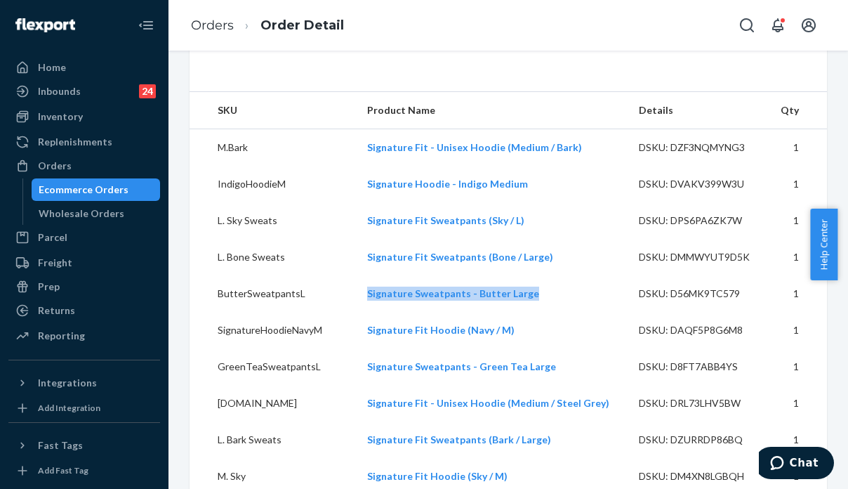
drag, startPoint x: 541, startPoint y: 314, endPoint x: 329, endPoint y: 328, distance: 211.9
click at [351, 312] on tr "ButterSweatpantsL Signature Sweatpants - Butter Large DSKU: D56MK9TC579 1" at bounding box center [509, 293] width 638 height 37
copy tr "Signature Sweatpants - Butter Large"
drag, startPoint x: 514, startPoint y: 355, endPoint x: 356, endPoint y: 353, distance: 158.0
click at [356, 348] on tr "SignatureHoodieNavyM Signature Fit Hoodie (Navy / M) DSKU: DAQF5P8G6M8 1" at bounding box center [509, 330] width 638 height 37
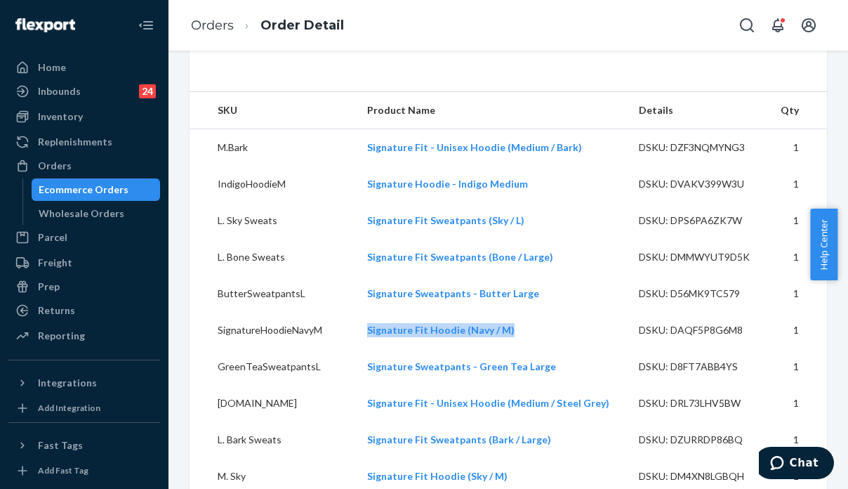
copy tr "Signature Fit Hoodie (Navy / M)"
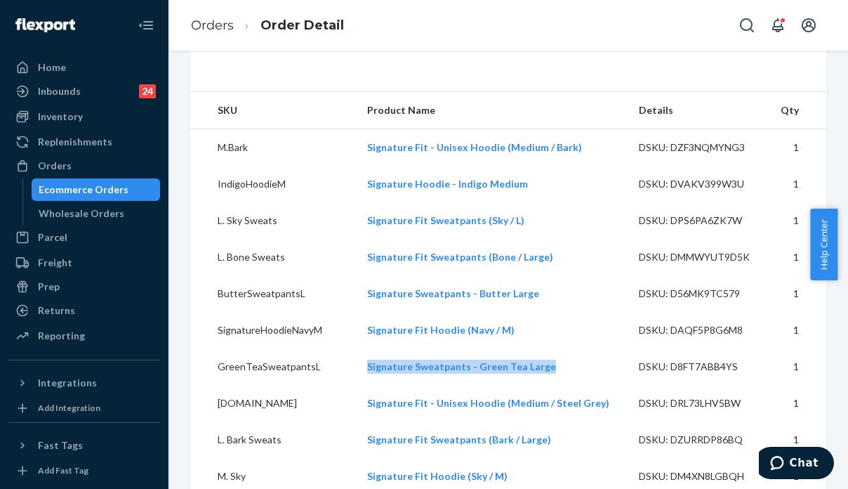
drag, startPoint x: 562, startPoint y: 386, endPoint x: 337, endPoint y: 391, distance: 224.8
click at [337, 385] on tr "GreenTeaSweatpantsL Signature Sweatpants - Green Tea Large DSKU: D8FT7ABB4YS 1" at bounding box center [509, 366] width 638 height 37
copy tr "Signature Sweatpants - Green Tea Large"
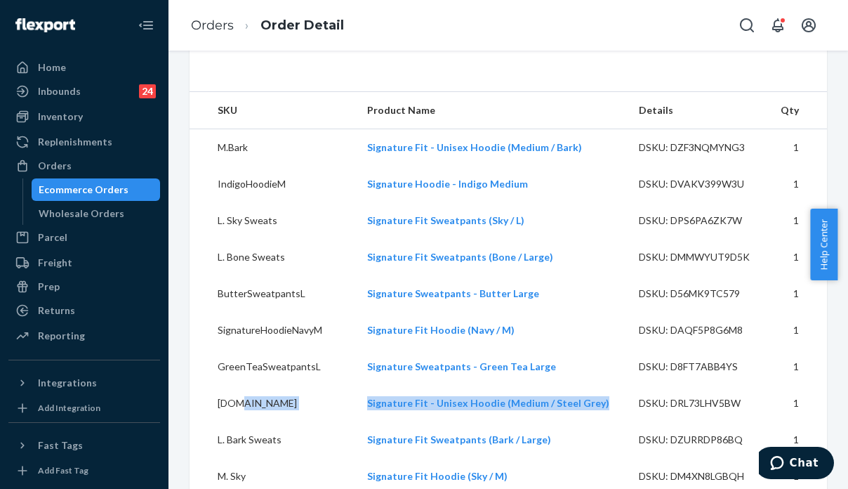
drag, startPoint x: 584, startPoint y: 427, endPoint x: 313, endPoint y: 431, distance: 270.4
click at [313, 421] on tr "M.SG Signature Fit - Unisex Hoodie (Medium / Steel Grey) DSKU: DRL73LHV5BW 1" at bounding box center [509, 403] width 638 height 37
copy tr "Signature Fit - Unisex Hoodie (Medium / Steel Grey)"
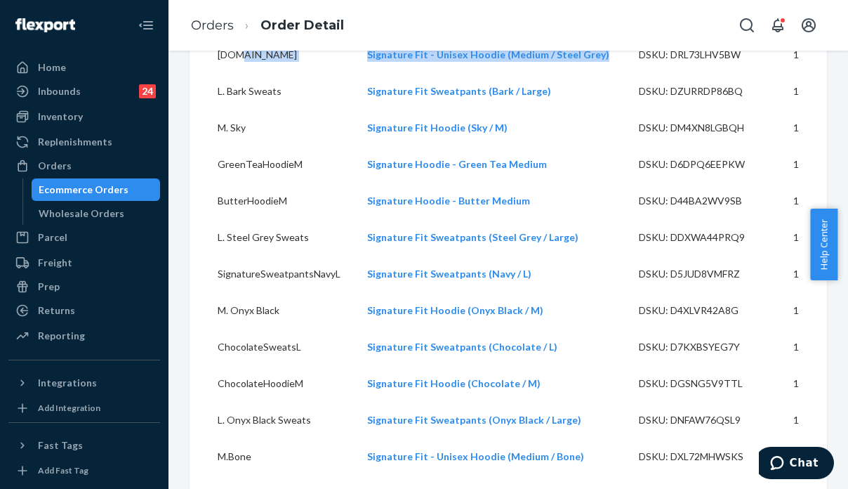
scroll to position [830, 0]
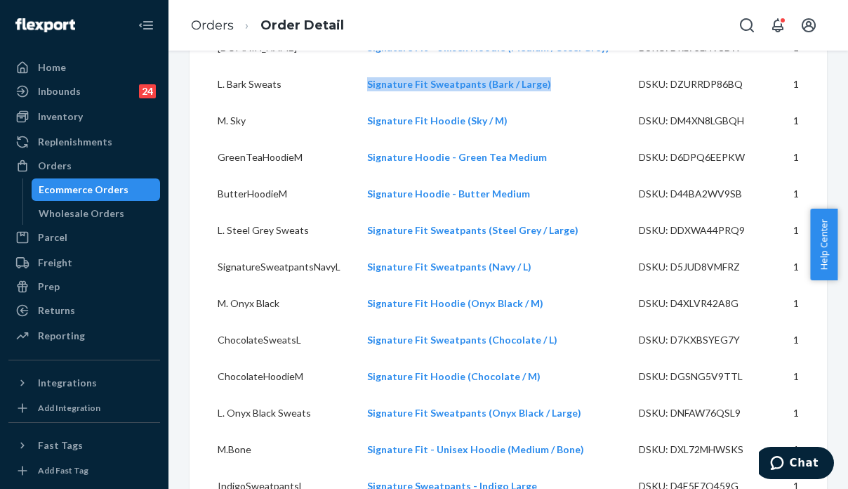
drag, startPoint x: 562, startPoint y: 109, endPoint x: 364, endPoint y: 117, distance: 198.2
click at [364, 103] on td "Signature Fit Sweatpants (Bark / Large)" at bounding box center [492, 84] width 272 height 37
copy link "Signature Fit Sweatpants (Bark / Large)"
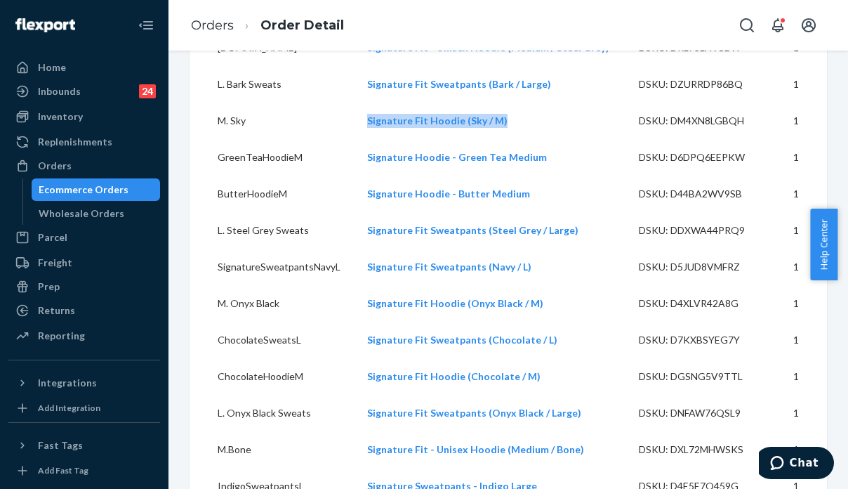
drag, startPoint x: 525, startPoint y: 143, endPoint x: 362, endPoint y: 149, distance: 163.0
click at [362, 139] on td "Signature Fit Hoodie (Sky / M)" at bounding box center [492, 121] width 272 height 37
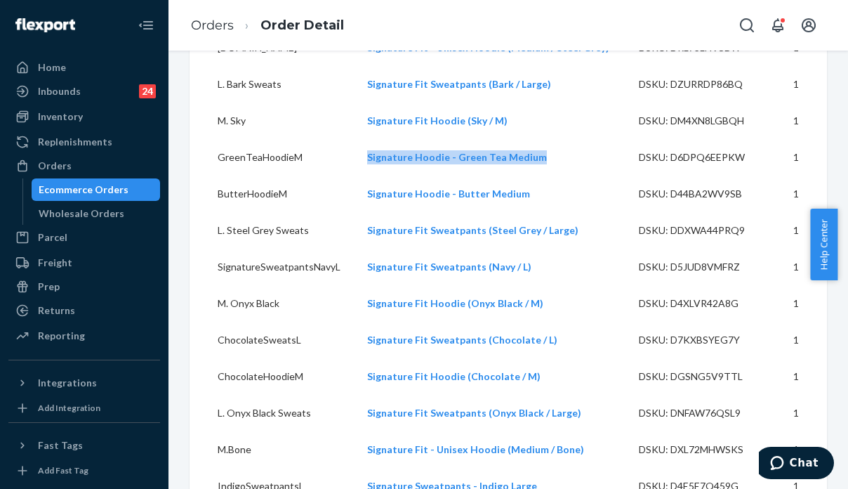
drag, startPoint x: 545, startPoint y: 179, endPoint x: 350, endPoint y: 189, distance: 194.8
click at [350, 176] on tr "GreenTeaHoodieM Signature Hoodie - Green Tea Medium DSKU: D6DPQ6EEPKW 1" at bounding box center [509, 157] width 638 height 37
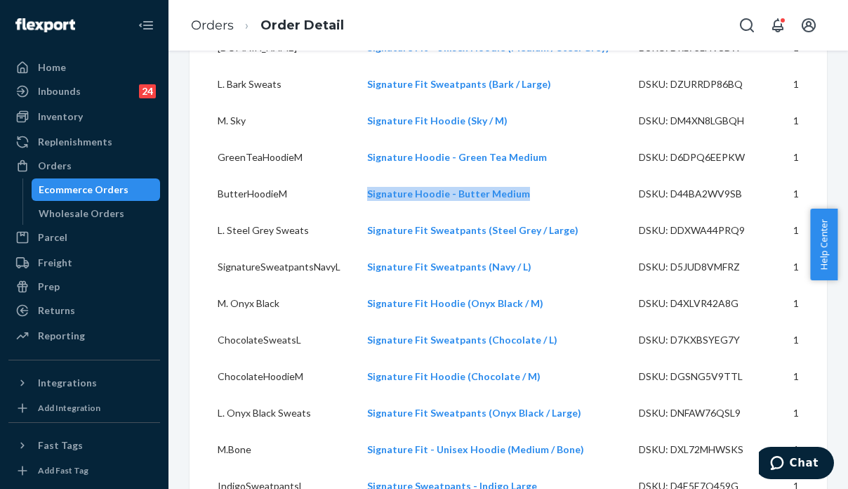
drag, startPoint x: 508, startPoint y: 220, endPoint x: 349, endPoint y: 223, distance: 158.8
click at [349, 212] on tr "ButterHoodieM Signature Hoodie - Butter Medium DSKU: D44BA2WV9SB 1" at bounding box center [509, 194] width 638 height 37
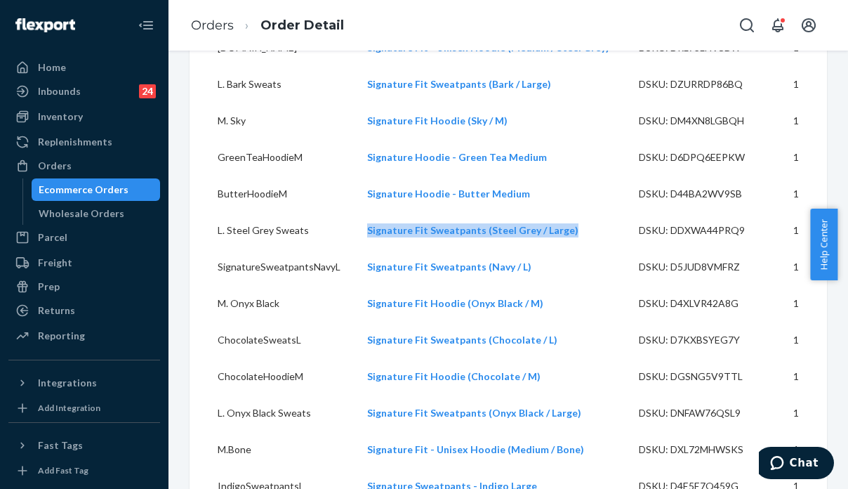
drag, startPoint x: 578, startPoint y: 250, endPoint x: 350, endPoint y: 254, distance: 228.3
click at [350, 249] on tr "L. Steel Grey Sweats Signature Fit Sweatpants (Steel Grey / Large) DSKU: DDXWA4…" at bounding box center [509, 230] width 638 height 37
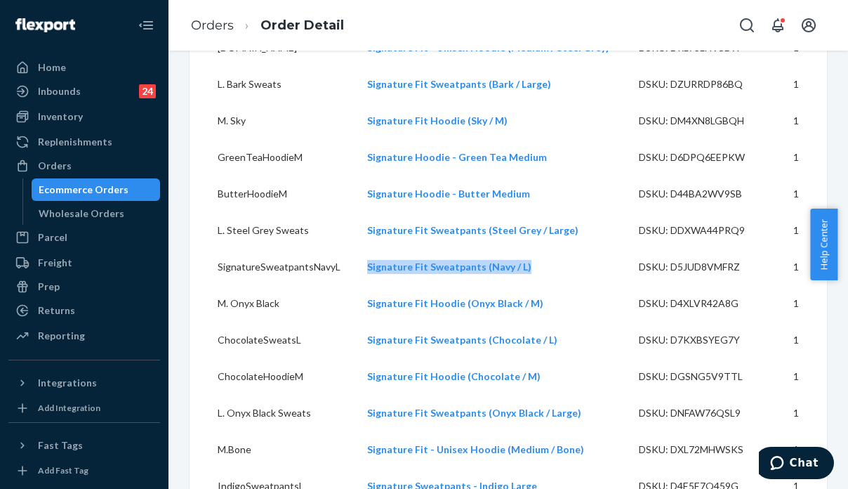
drag, startPoint x: 527, startPoint y: 294, endPoint x: 365, endPoint y: 300, distance: 162.3
click at [365, 285] on td "Signature Fit Sweatpants (Navy / L)" at bounding box center [492, 267] width 272 height 37
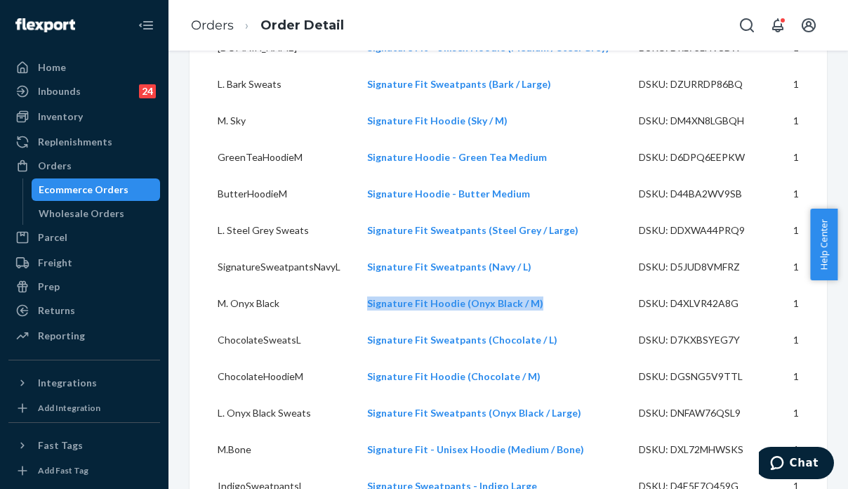
drag, startPoint x: 549, startPoint y: 329, endPoint x: 318, endPoint y: 327, distance: 231.1
click at [318, 322] on tr "M. Onyx Black Signature Fit Hoodie (Onyx Black / M) DSKU: D4XLVR42A8G 1" at bounding box center [509, 303] width 638 height 37
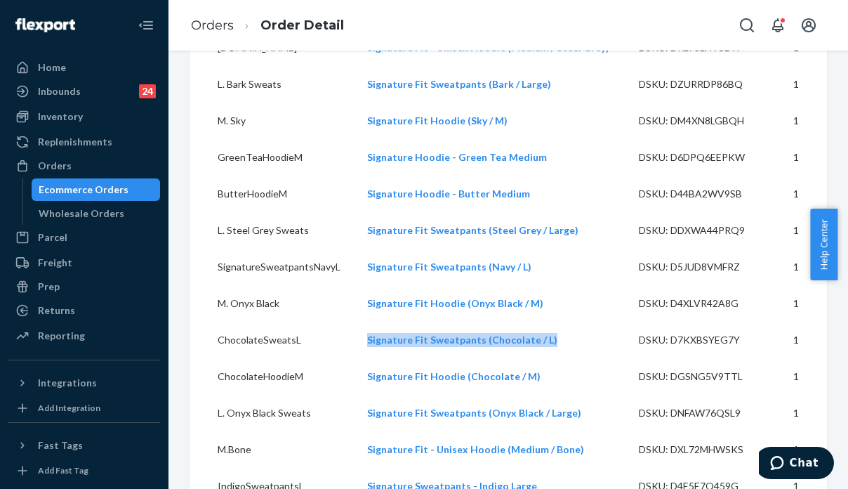
drag, startPoint x: 561, startPoint y: 375, endPoint x: 354, endPoint y: 373, distance: 207.2
click at [354, 358] on tr "ChocolateSweatsL Signature Fit Sweatpants (Chocolate / L) DSKU: D7KXBSYEG7Y 1" at bounding box center [509, 340] width 638 height 37
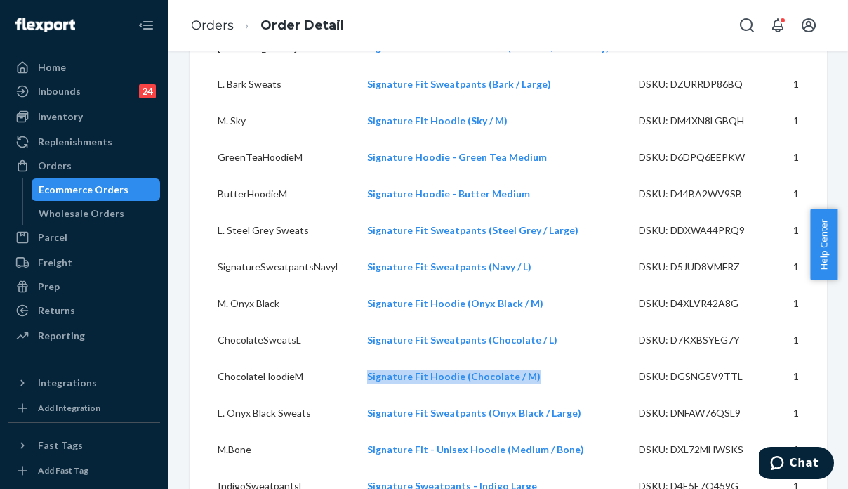
drag, startPoint x: 537, startPoint y: 400, endPoint x: 343, endPoint y: 409, distance: 194.1
click at [345, 395] on tr "ChocolateHoodieM Signature Fit Hoodie (Chocolate / M) DSKU: DGSNG5V9TTL 1" at bounding box center [509, 376] width 638 height 37
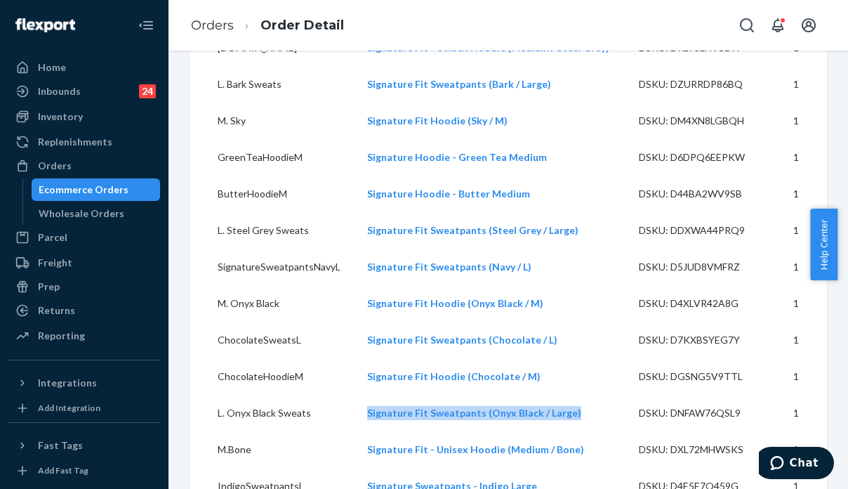
drag, startPoint x: 577, startPoint y: 435, endPoint x: 319, endPoint y: 440, distance: 258.5
click at [317, 431] on tr "L. Onyx Black Sweats Signature Fit Sweatpants (Onyx Black / Large) DSKU: DNFAW7…" at bounding box center [509, 413] width 638 height 37
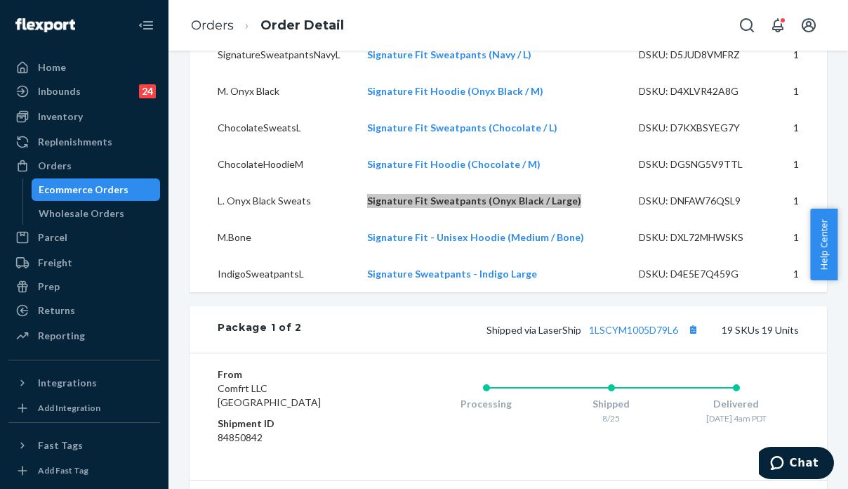
scroll to position [1111, 0]
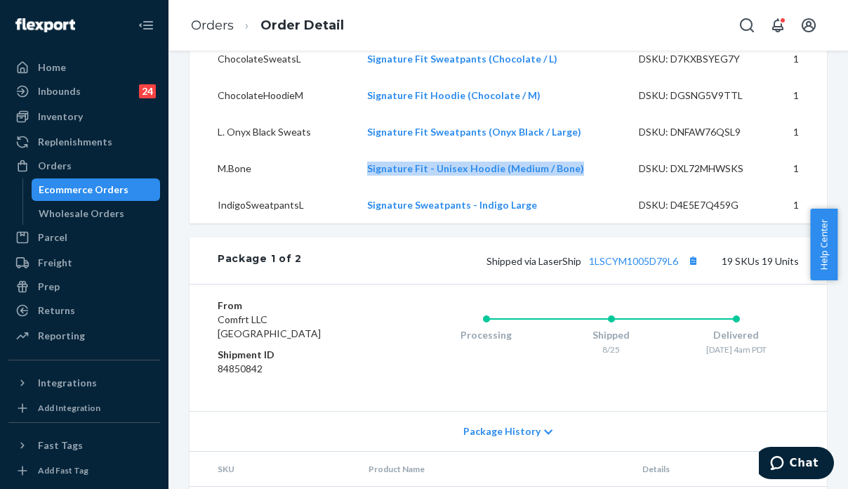
drag, startPoint x: 582, startPoint y: 199, endPoint x: 352, endPoint y: 195, distance: 229.7
click at [352, 187] on tr "M.Bone Signature Fit - Unisex Hoodie (Medium / Bone) DSKU: DXL72MHWSKS 1" at bounding box center [509, 168] width 638 height 37
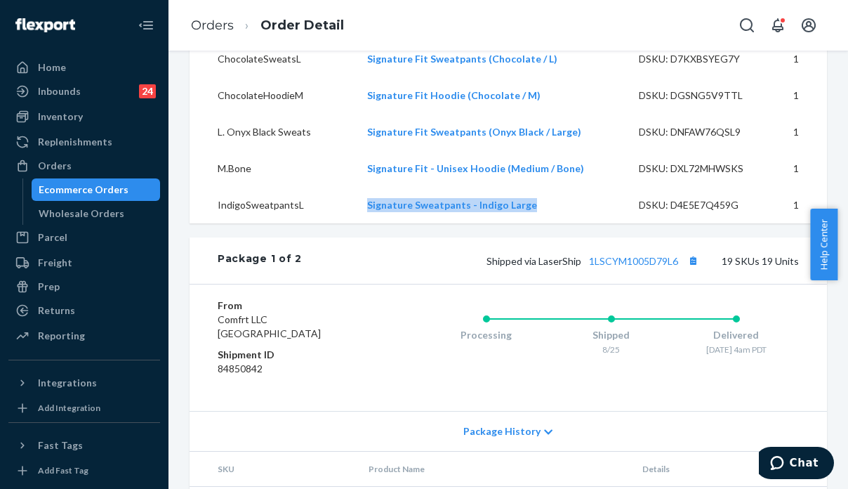
drag, startPoint x: 553, startPoint y: 224, endPoint x: 336, endPoint y: 238, distance: 217.5
click at [336, 223] on tr "IndigoSweatpantsL Signature Sweatpants - Indigo Large DSKU: D4E5E7Q459G 1" at bounding box center [509, 205] width 638 height 37
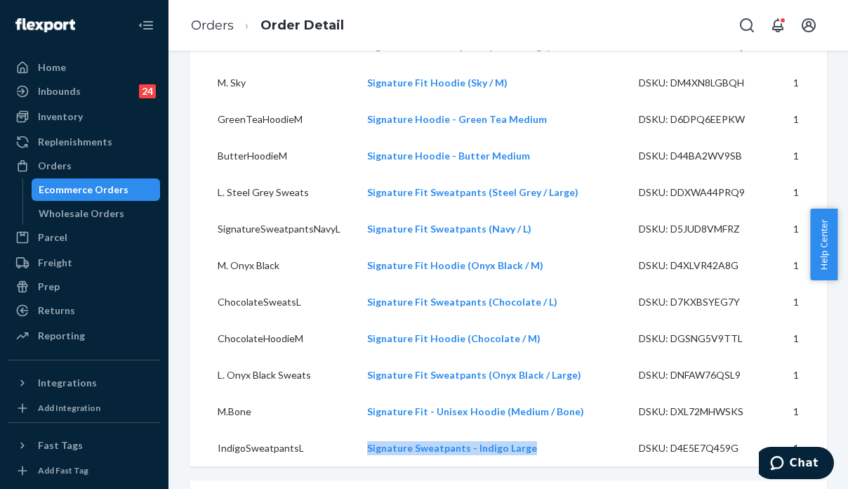
drag, startPoint x: 844, startPoint y: 279, endPoint x: 836, endPoint y: 41, distance: 237.5
click at [836, 41] on body "Home Inbounds 24 Shipping Plans Problems 24 Inventory Products Replenishments O…" at bounding box center [424, 244] width 848 height 489
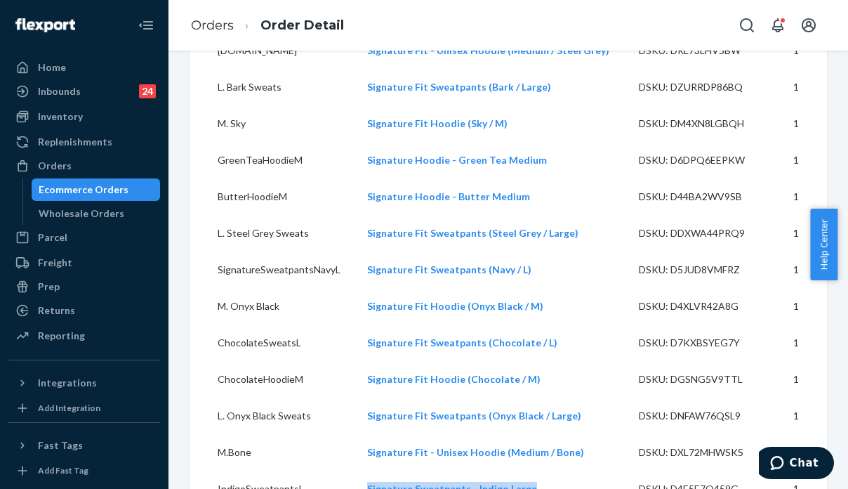
drag, startPoint x: 841, startPoint y: 214, endPoint x: 841, endPoint y: 168, distance: 45.7
click at [840, 106] on body "Home Inbounds 24 Shipping Plans Problems 24 Inventory Products Replenishments O…" at bounding box center [424, 244] width 848 height 489
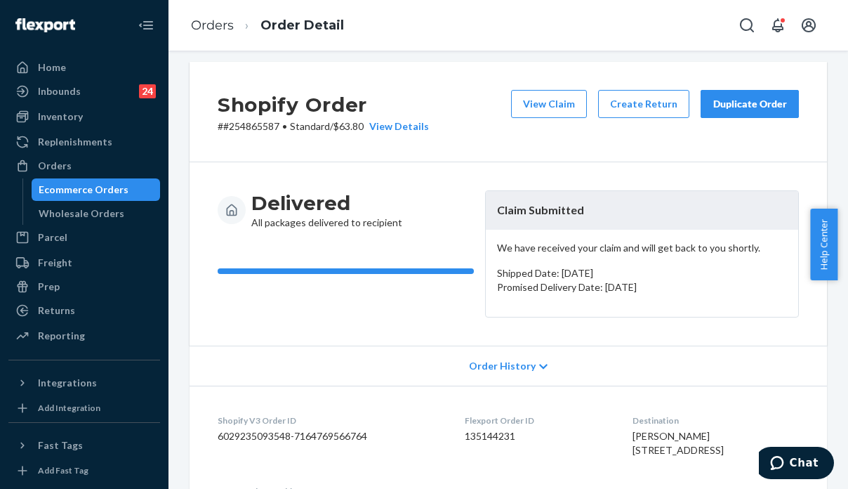
scroll to position [0, 0]
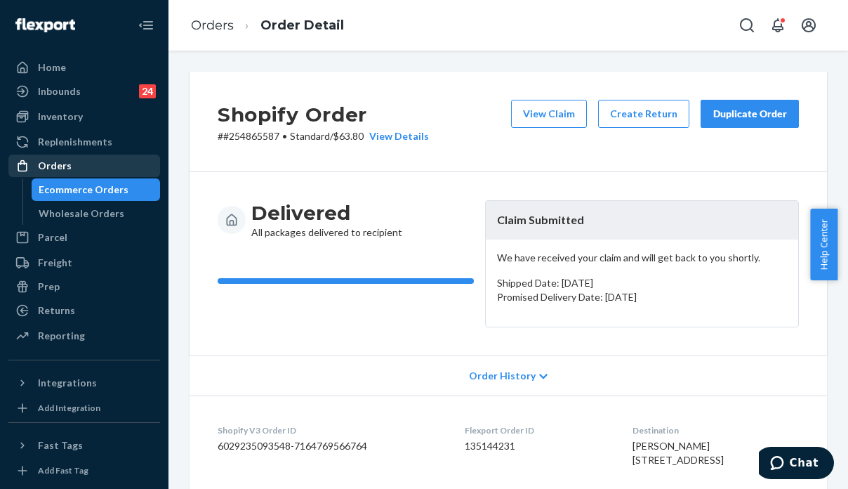
click at [69, 166] on div "Orders" at bounding box center [84, 166] width 149 height 20
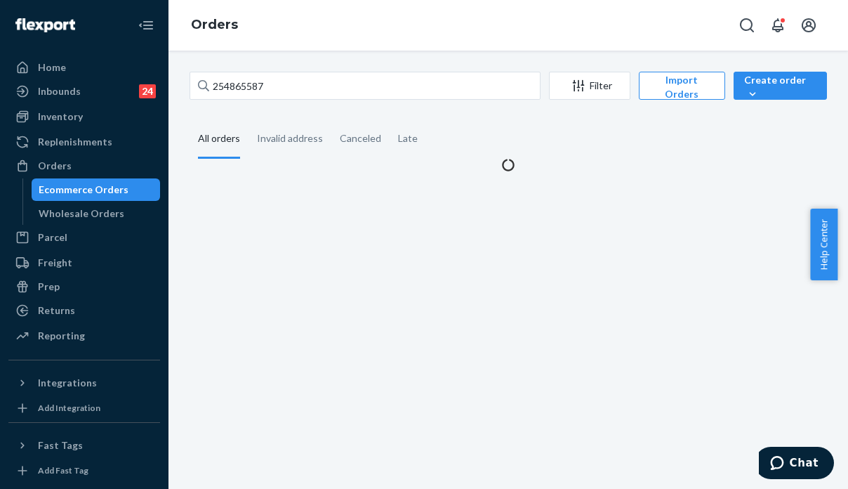
click at [345, 386] on div "254865587 Filter Import Orders Create order Ecommerce order Removal order All o…" at bounding box center [509, 270] width 680 height 438
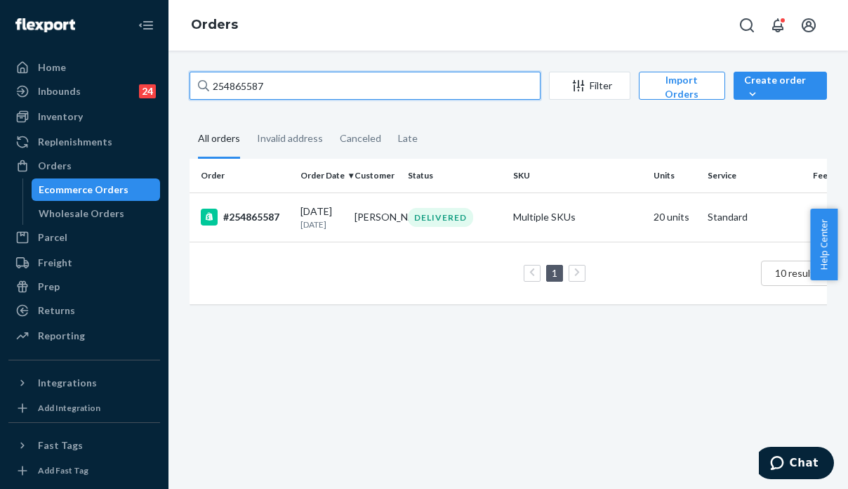
drag, startPoint x: 265, startPoint y: 88, endPoint x: 197, endPoint y: 84, distance: 67.6
click at [197, 84] on div "254865587" at bounding box center [365, 86] width 351 height 28
paste input "984378"
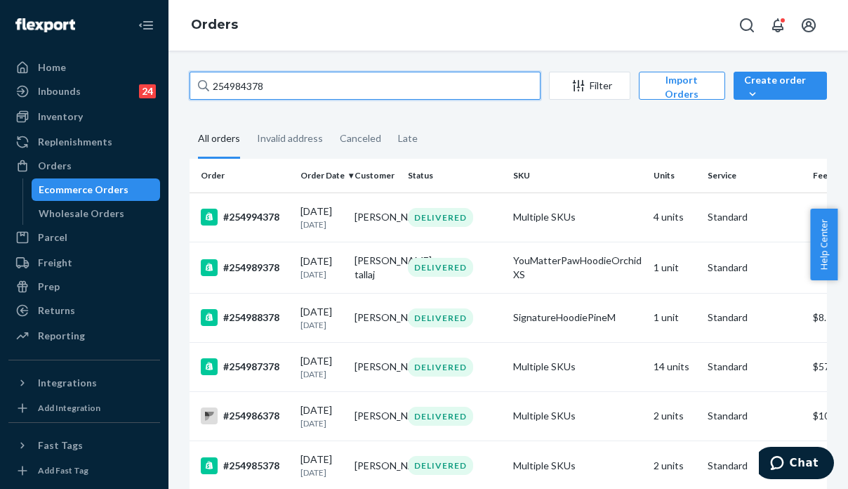
drag, startPoint x: 301, startPoint y: 91, endPoint x: 201, endPoint y: 84, distance: 100.0
click at [201, 84] on div "254984378" at bounding box center [365, 86] width 351 height 28
paste input "Joshua gardner"
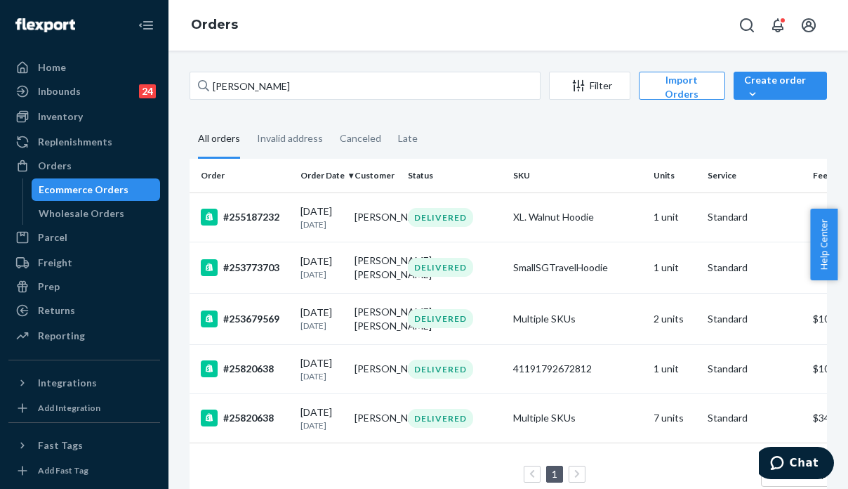
click at [685, 129] on fieldset "All orders Invalid address Canceled Late" at bounding box center [509, 139] width 638 height 39
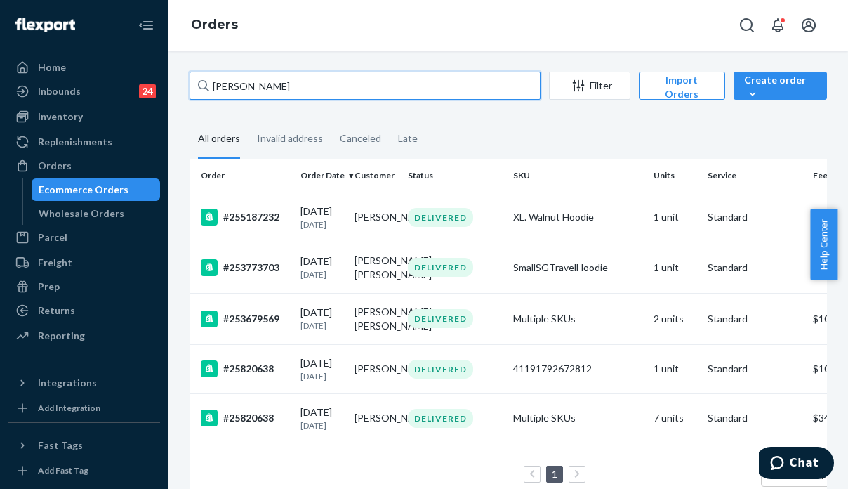
drag, startPoint x: 303, startPoint y: 74, endPoint x: 166, endPoint y: 74, distance: 137.0
click at [166, 74] on div "Home Inbounds 24 Shipping Plans Problems 24 Inventory Products Replenishments O…" at bounding box center [424, 244] width 848 height 489
paste input "255187232"
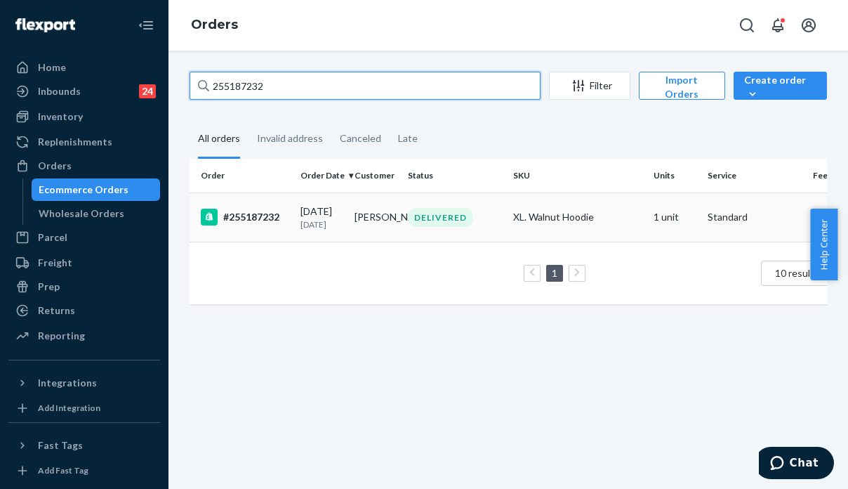
type input "255187232"
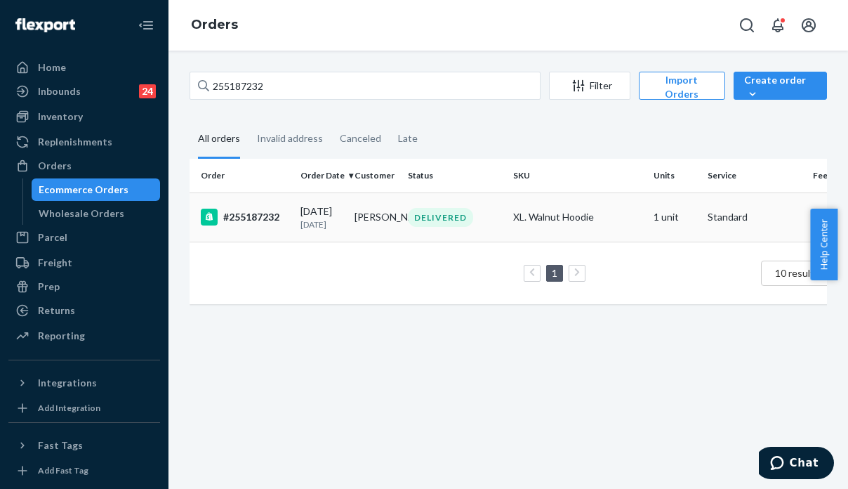
click at [570, 235] on td "XL. Walnut Hoodie" at bounding box center [578, 216] width 140 height 49
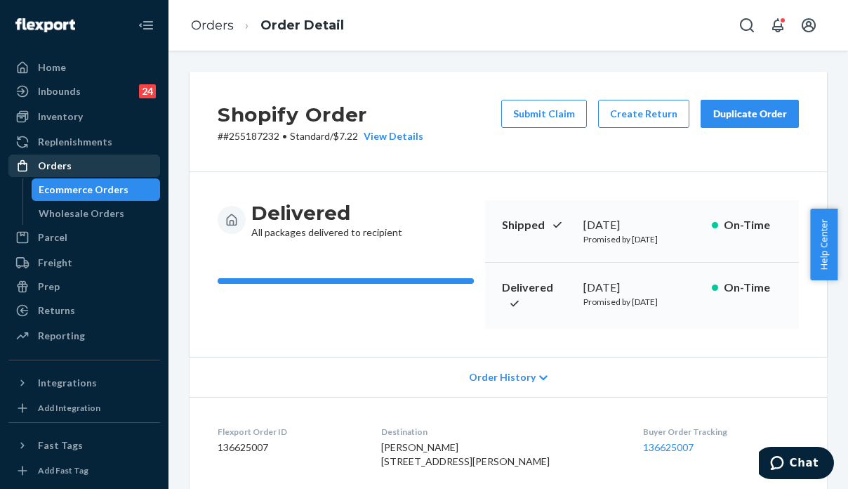
click at [78, 165] on div "Orders" at bounding box center [84, 166] width 149 height 20
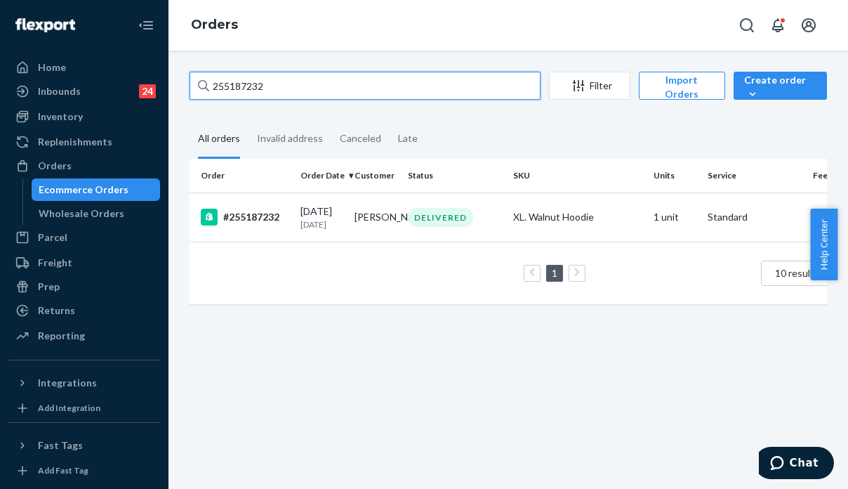
drag, startPoint x: 288, startPoint y: 86, endPoint x: 197, endPoint y: 89, distance: 91.3
click at [197, 89] on input "255187232" at bounding box center [365, 86] width 351 height 28
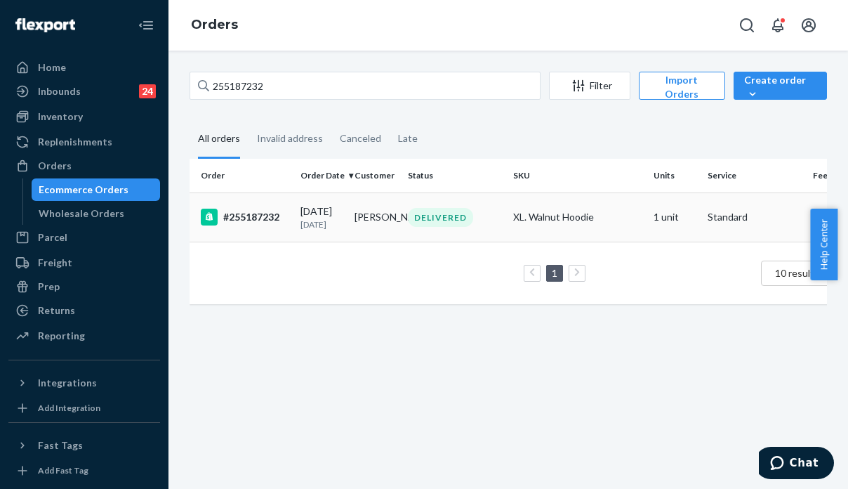
click at [452, 221] on div "DELIVERED" at bounding box center [440, 217] width 65 height 19
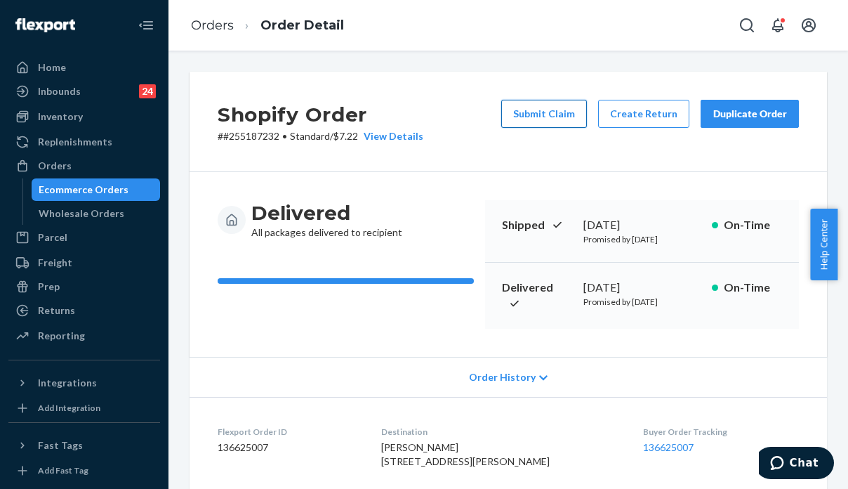
click at [537, 124] on button "Submit Claim" at bounding box center [544, 114] width 86 height 28
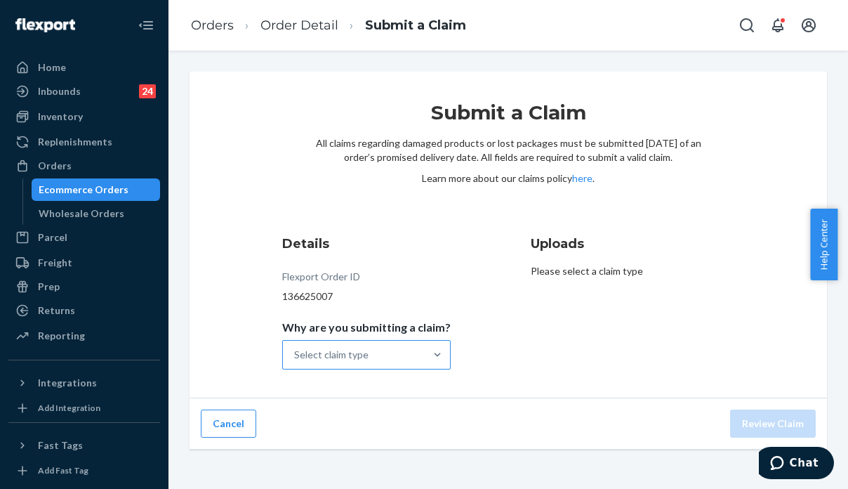
click at [350, 355] on div "Select claim type" at bounding box center [331, 355] width 74 height 14
click at [296, 355] on input "Why are you submitting a claim? Select claim type" at bounding box center [294, 355] width 1 height 14
